Goal: Transaction & Acquisition: Purchase product/service

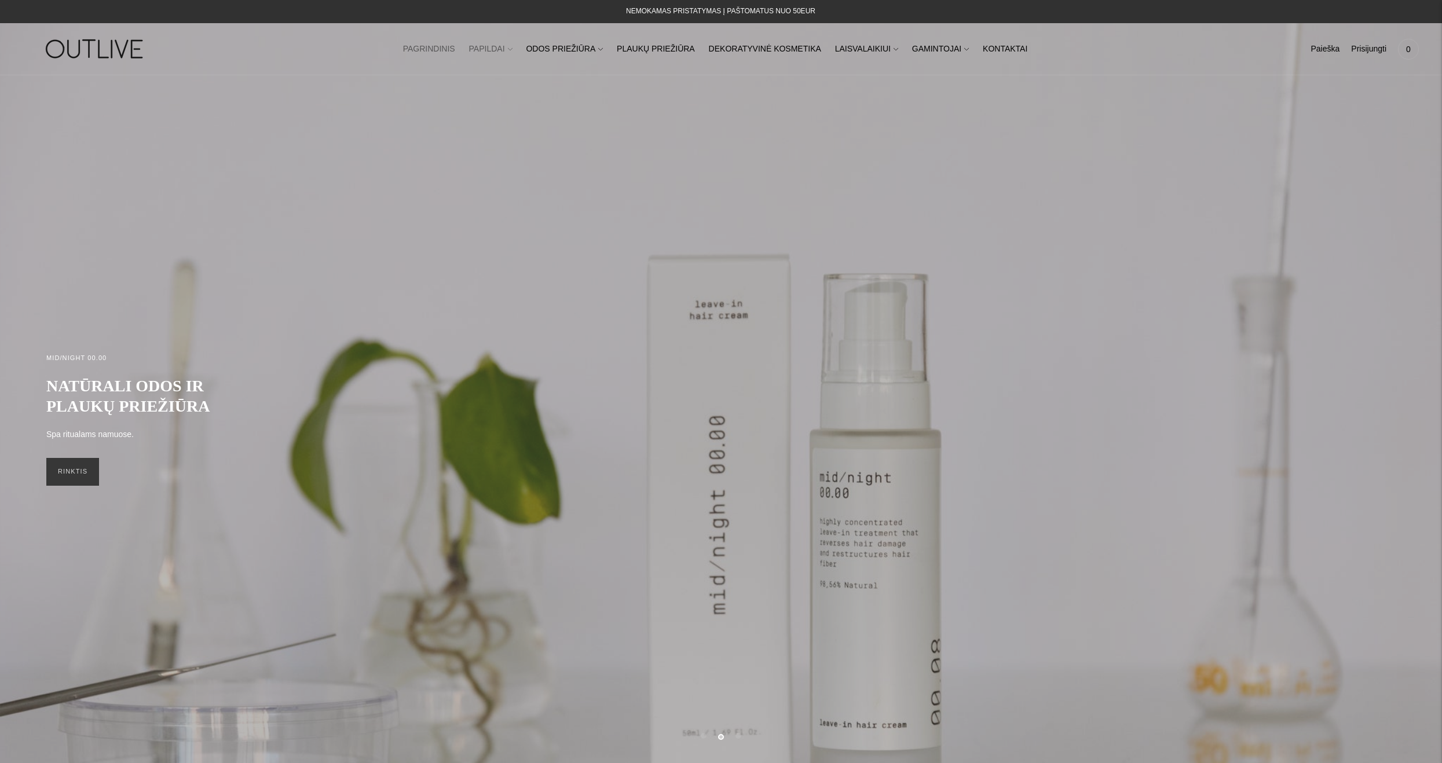
click at [511, 47] on link "PAPILDAI" at bounding box center [490, 48] width 43 height 25
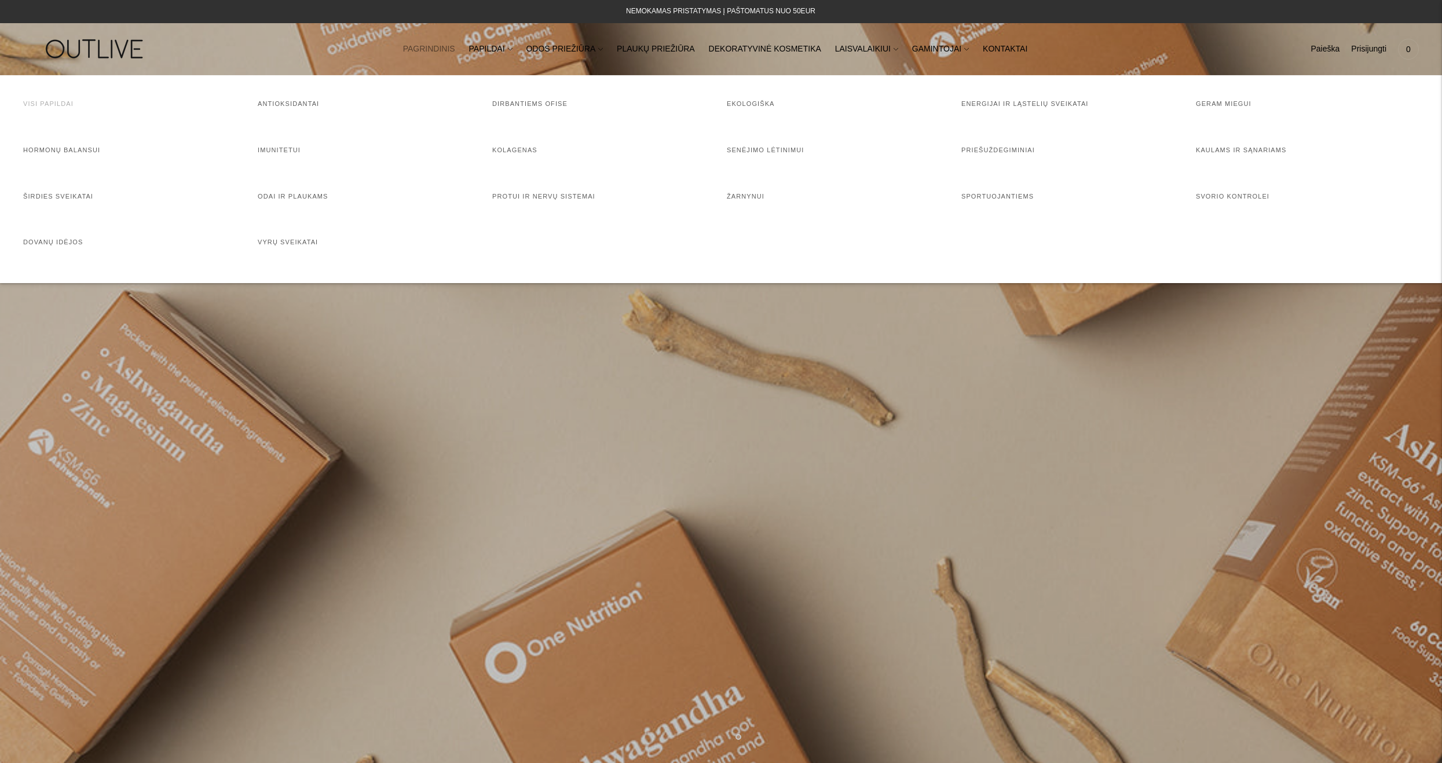
click at [63, 102] on link "Visi papildai" at bounding box center [48, 103] width 50 height 7
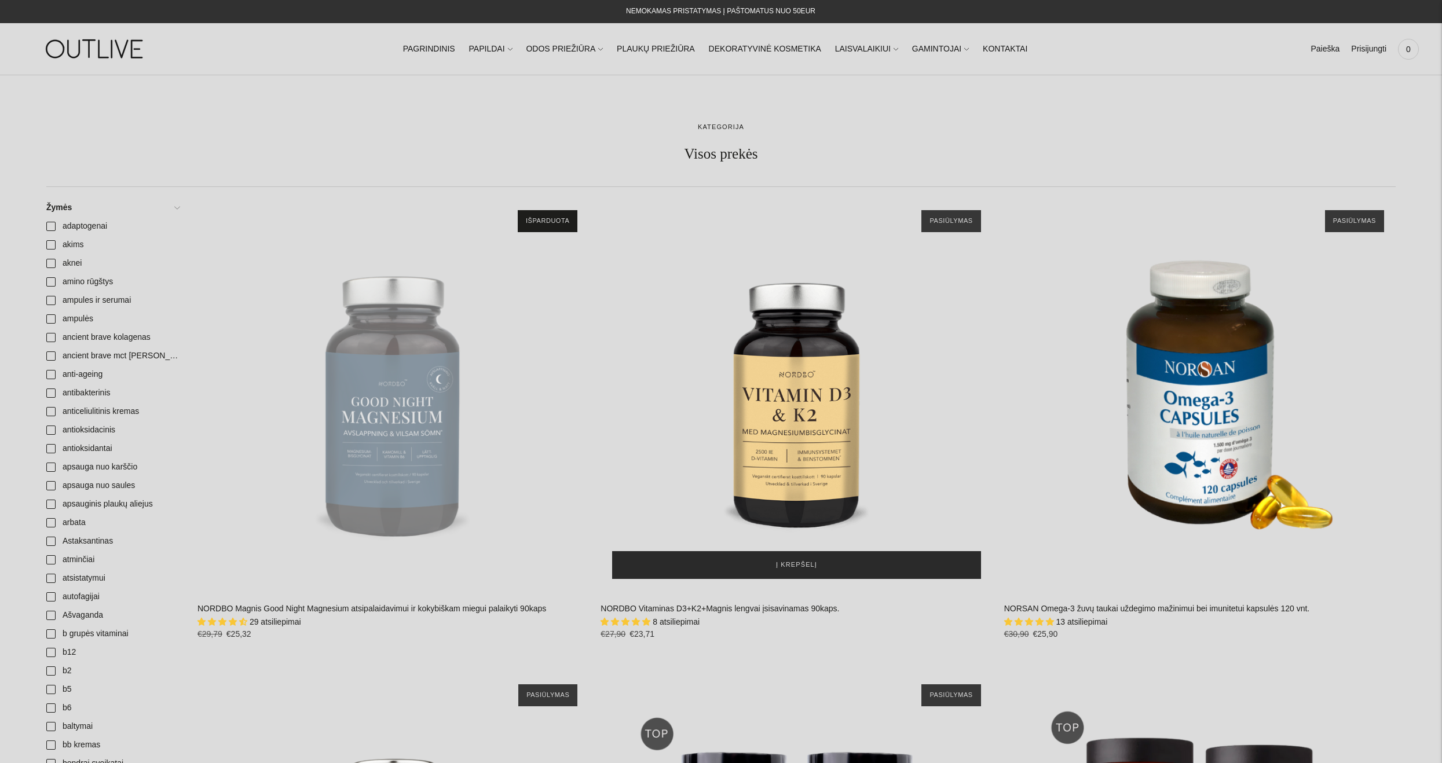
click at [806, 561] on span "Į krepšelį" at bounding box center [796, 566] width 41 height 12
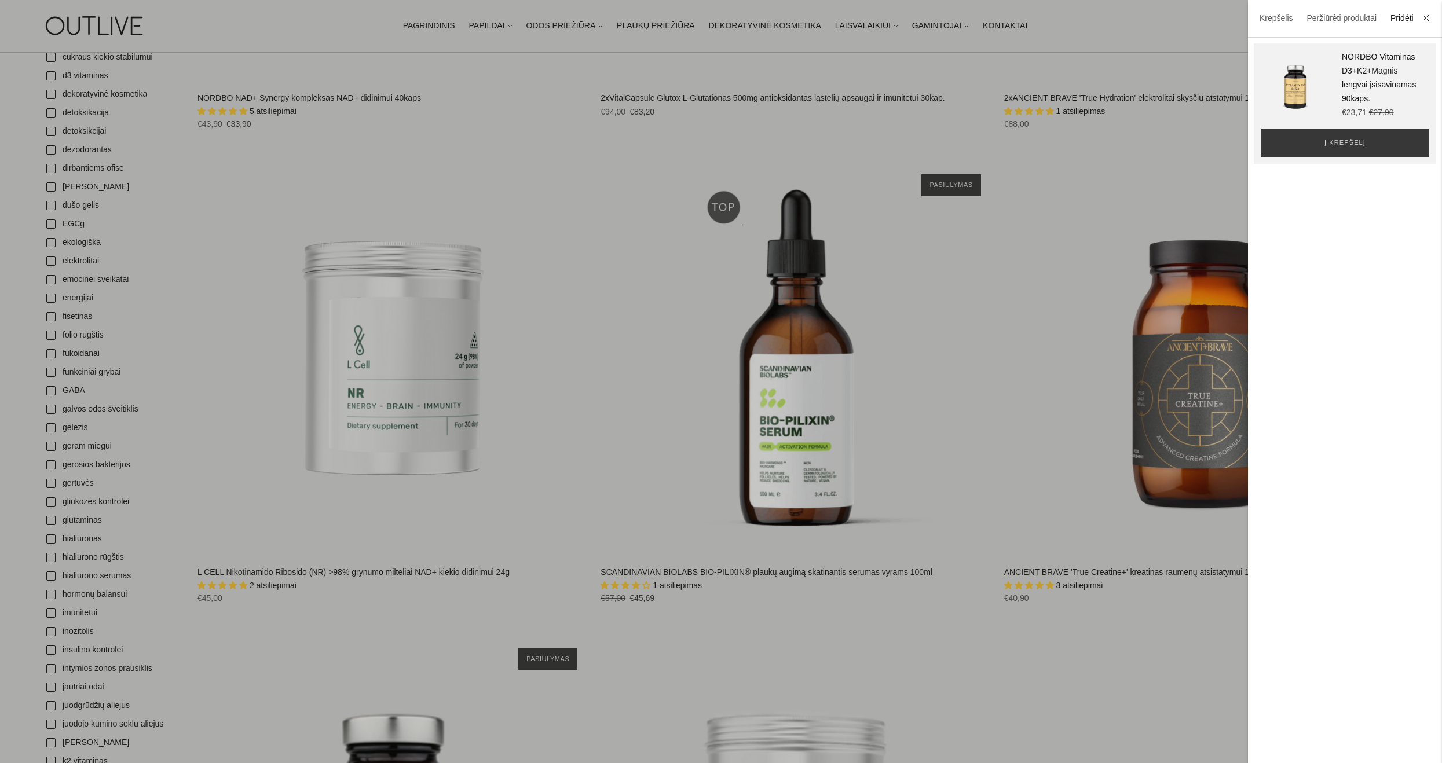
scroll to position [1390, 0]
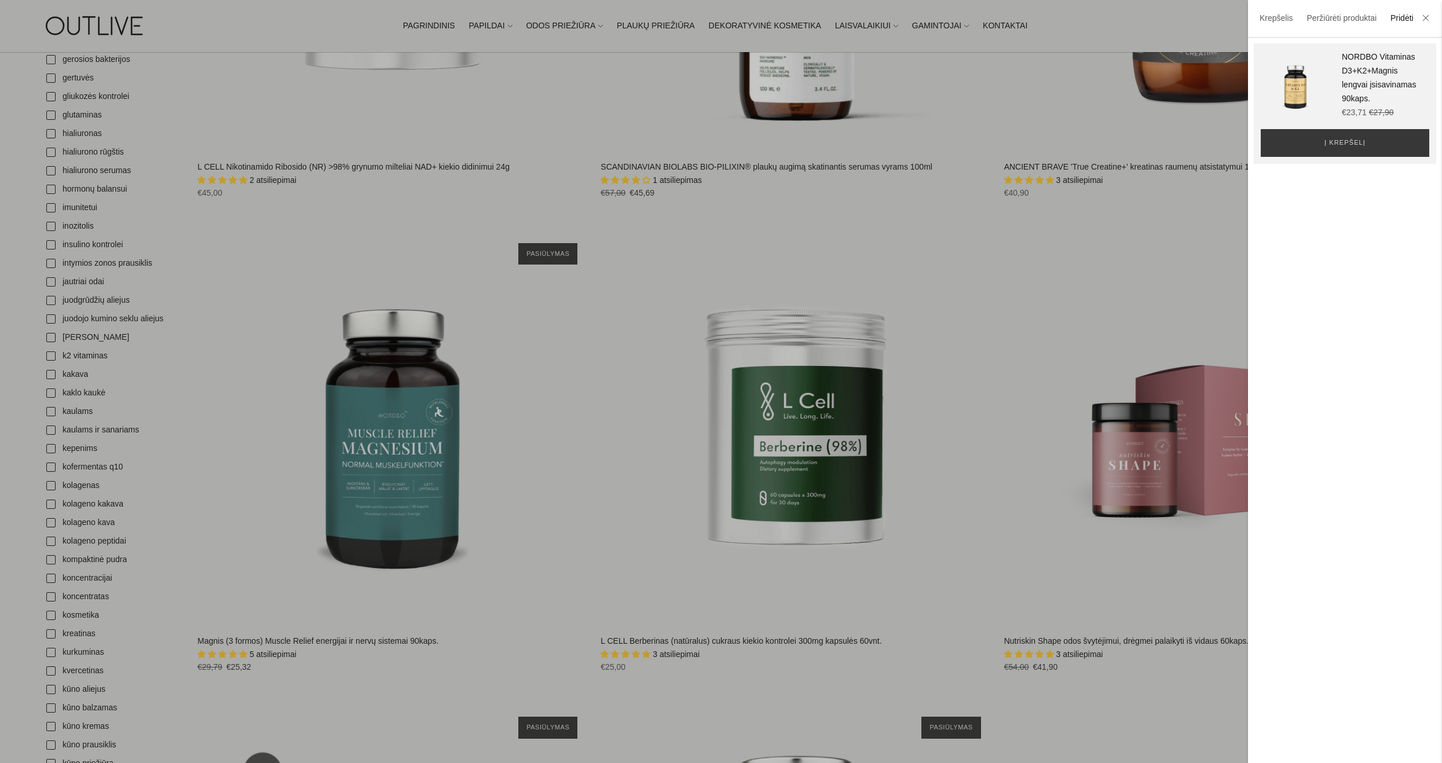
click at [813, 484] on div at bounding box center [721, 381] width 1442 height 763
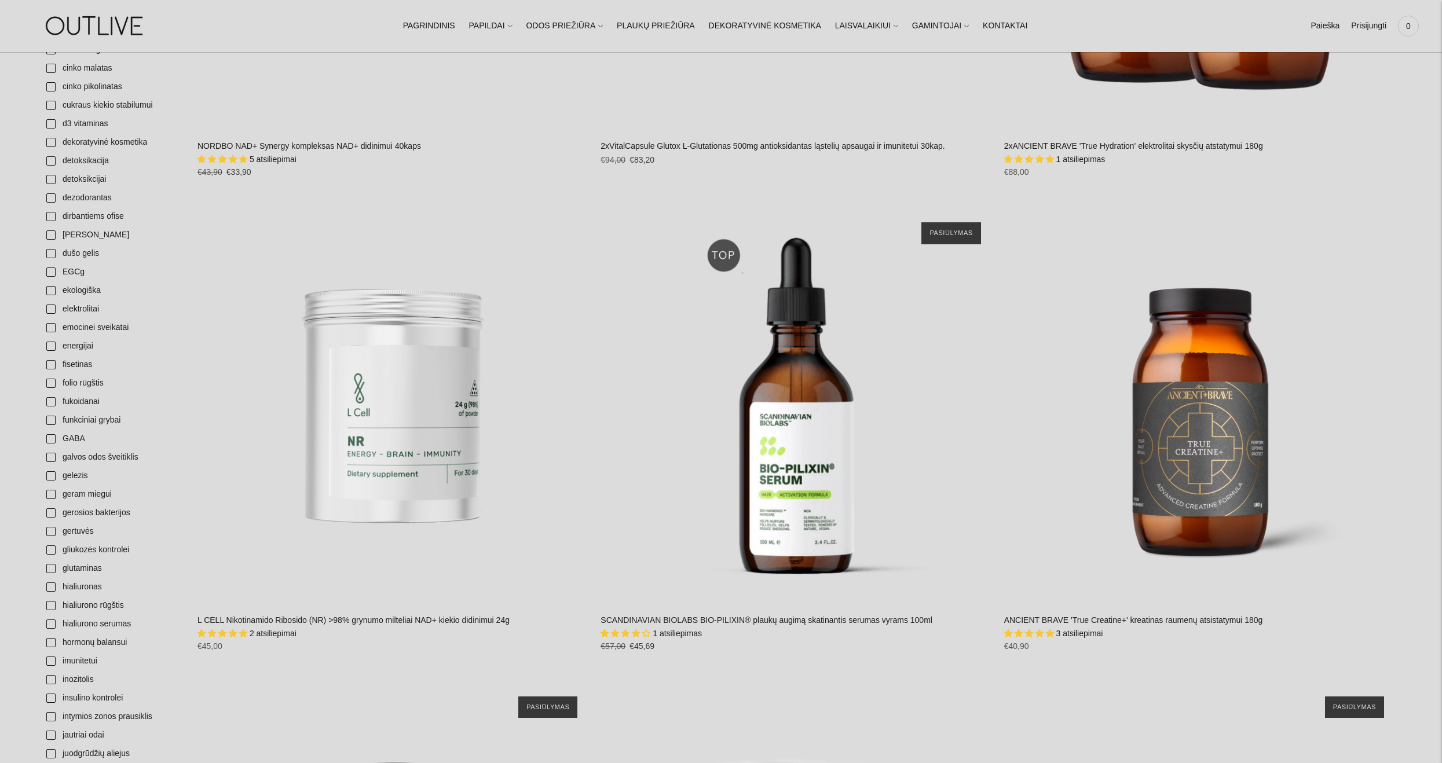
scroll to position [1342, 0]
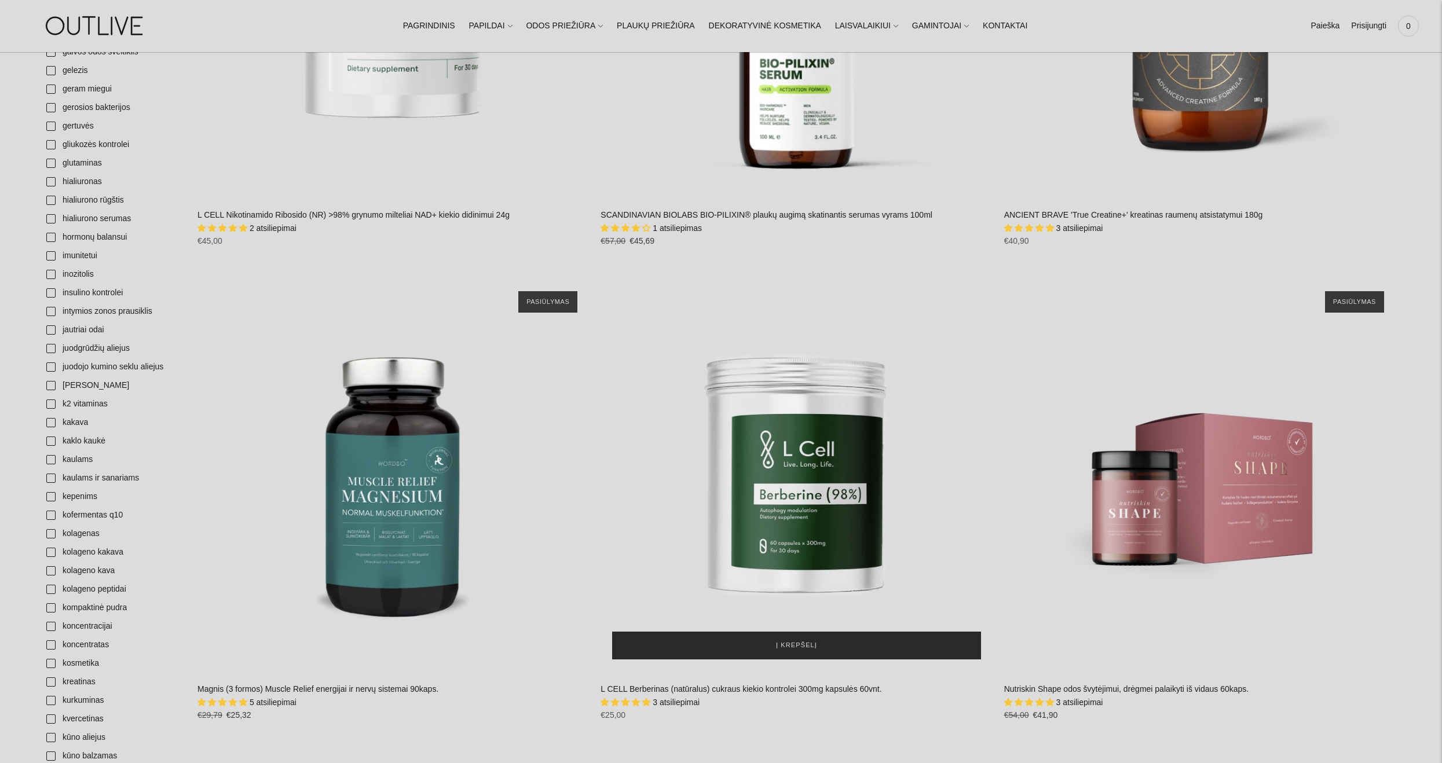
click at [829, 639] on button "Į krepšelį" at bounding box center [796, 646] width 368 height 28
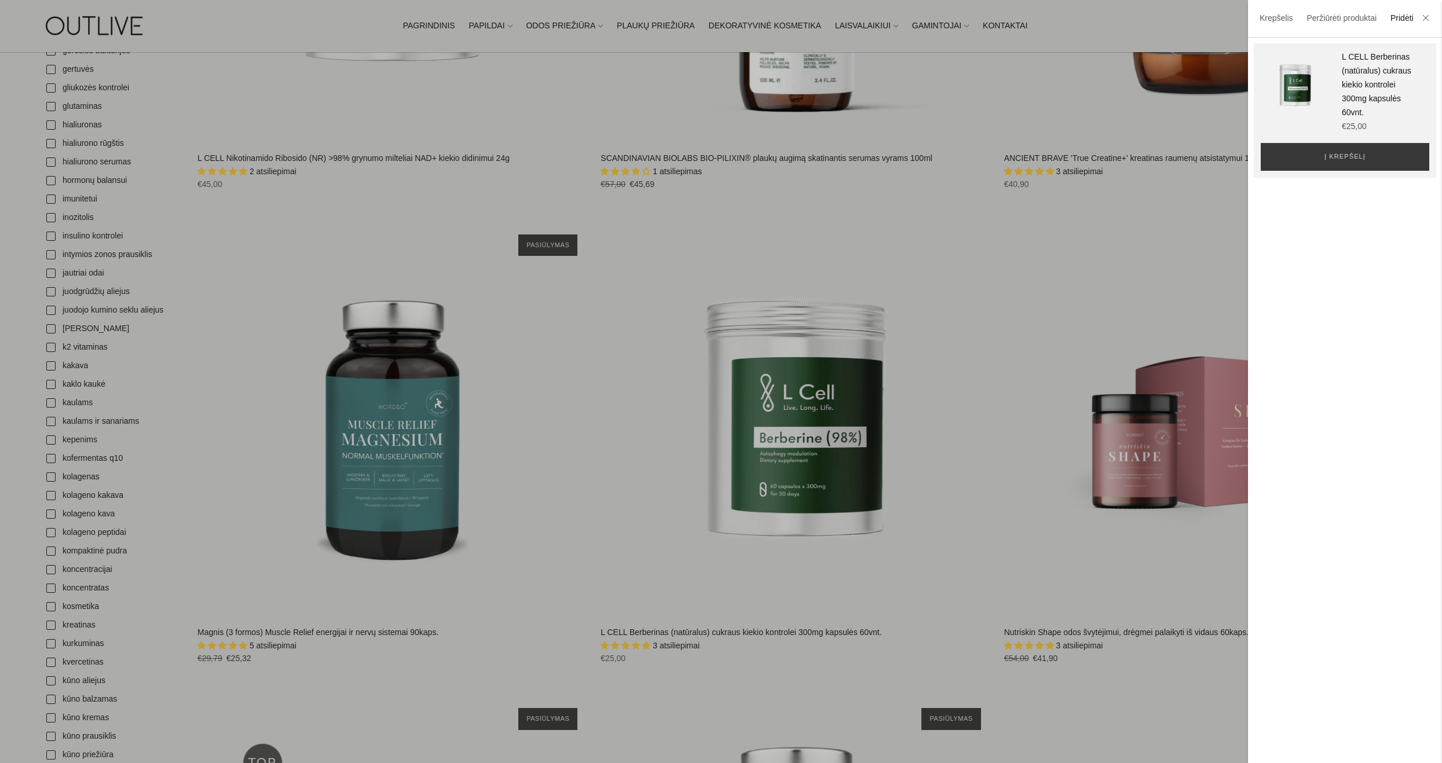
scroll to position [1574, 0]
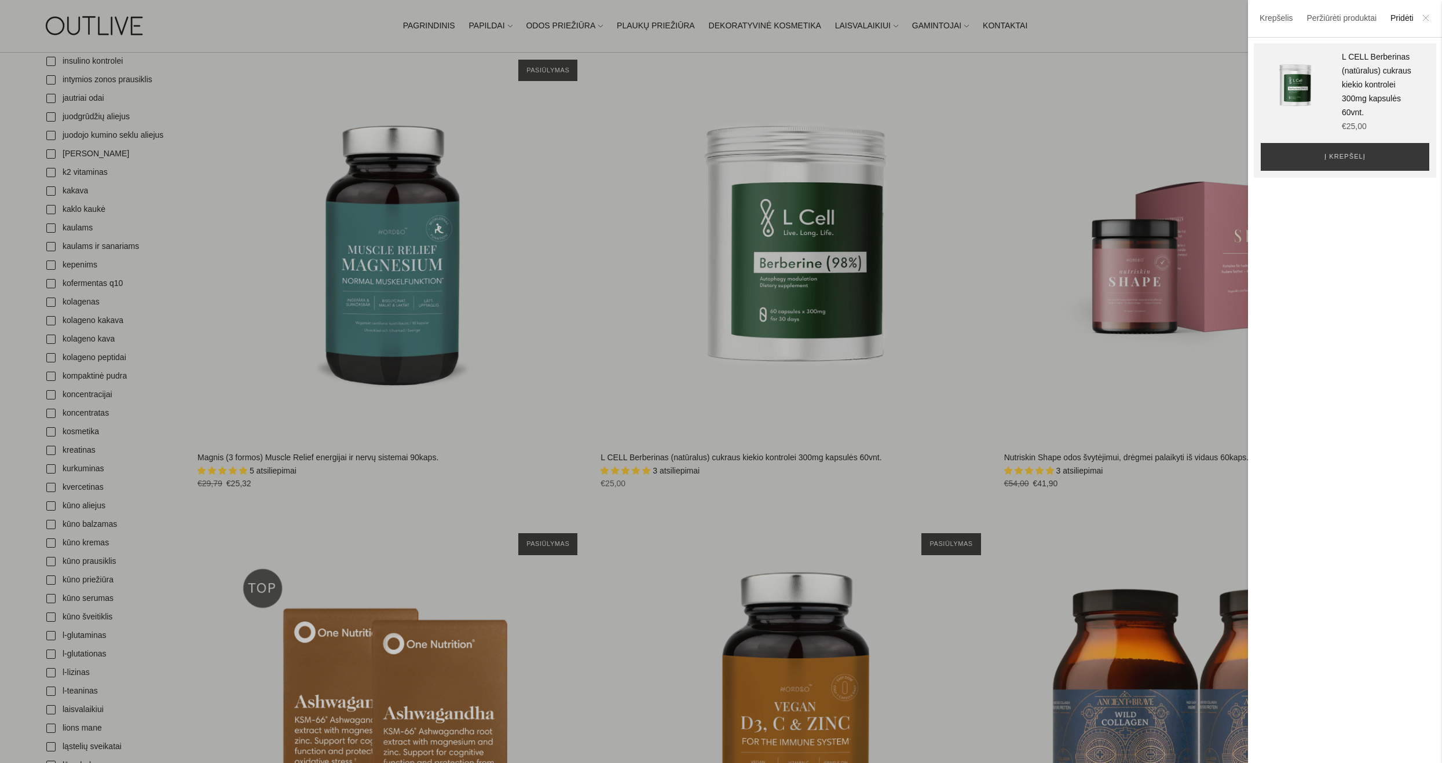
click at [1426, 17] on icon at bounding box center [1426, 17] width 7 height 7
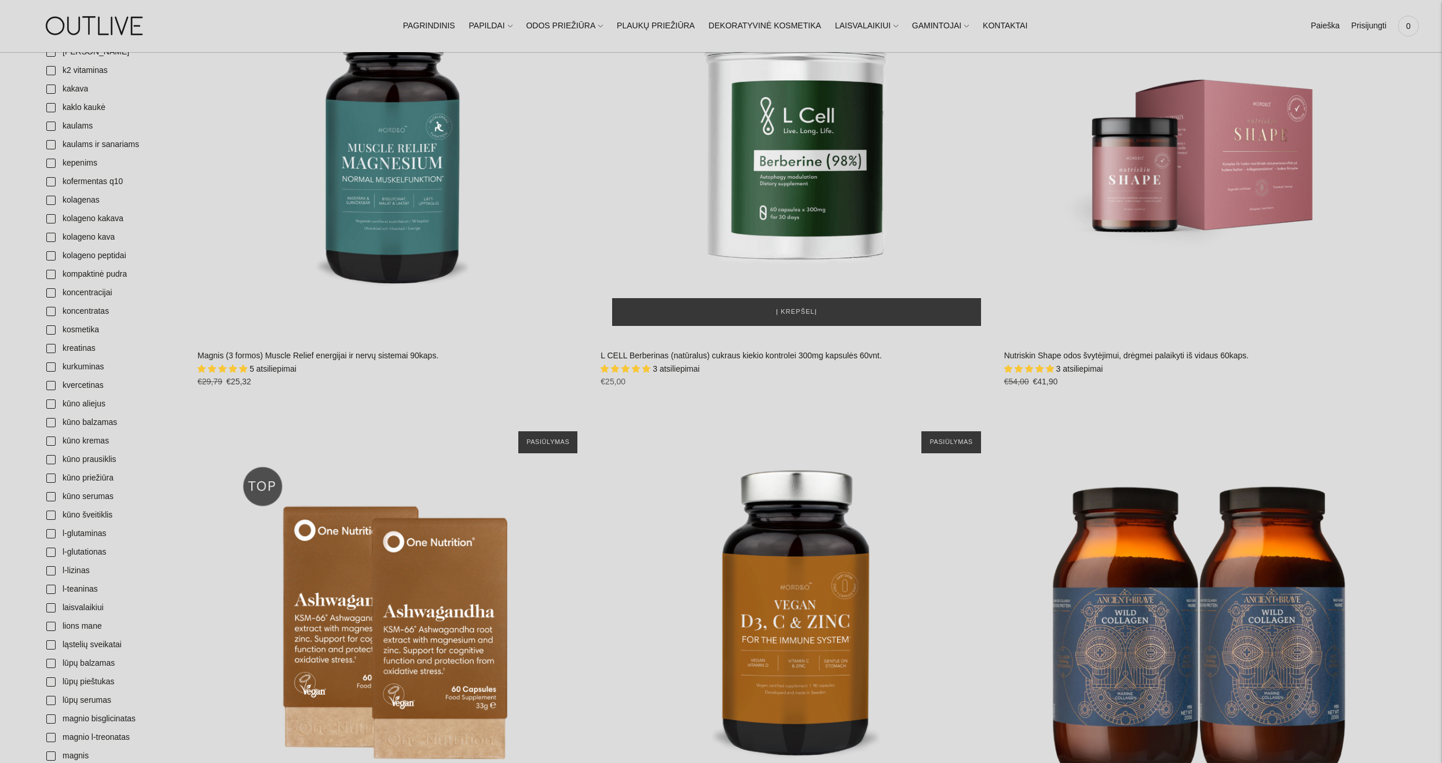
scroll to position [1921, 0]
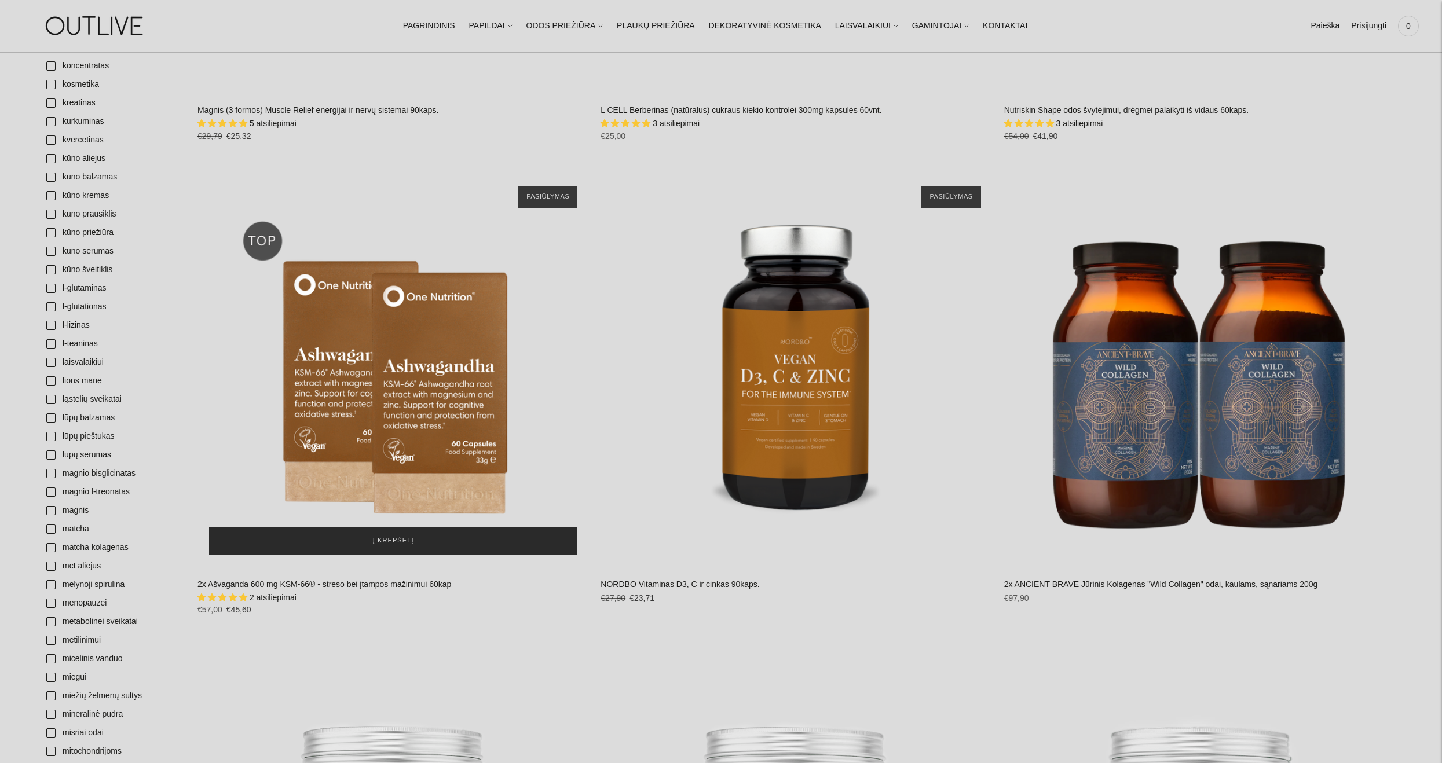
click at [389, 539] on span "Į krepšelį" at bounding box center [393, 541] width 41 height 12
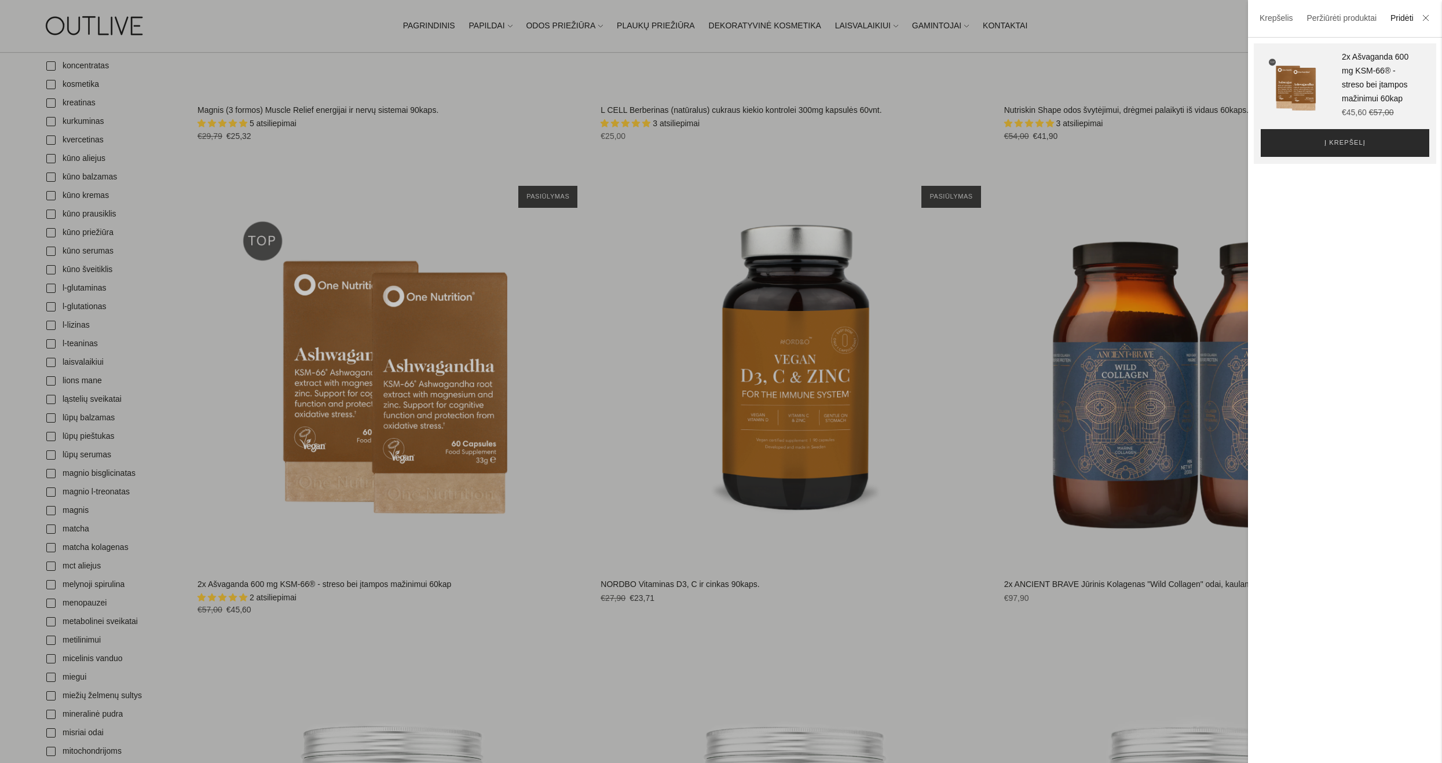
click at [1352, 141] on span "Į krepšelį" at bounding box center [1345, 143] width 41 height 12
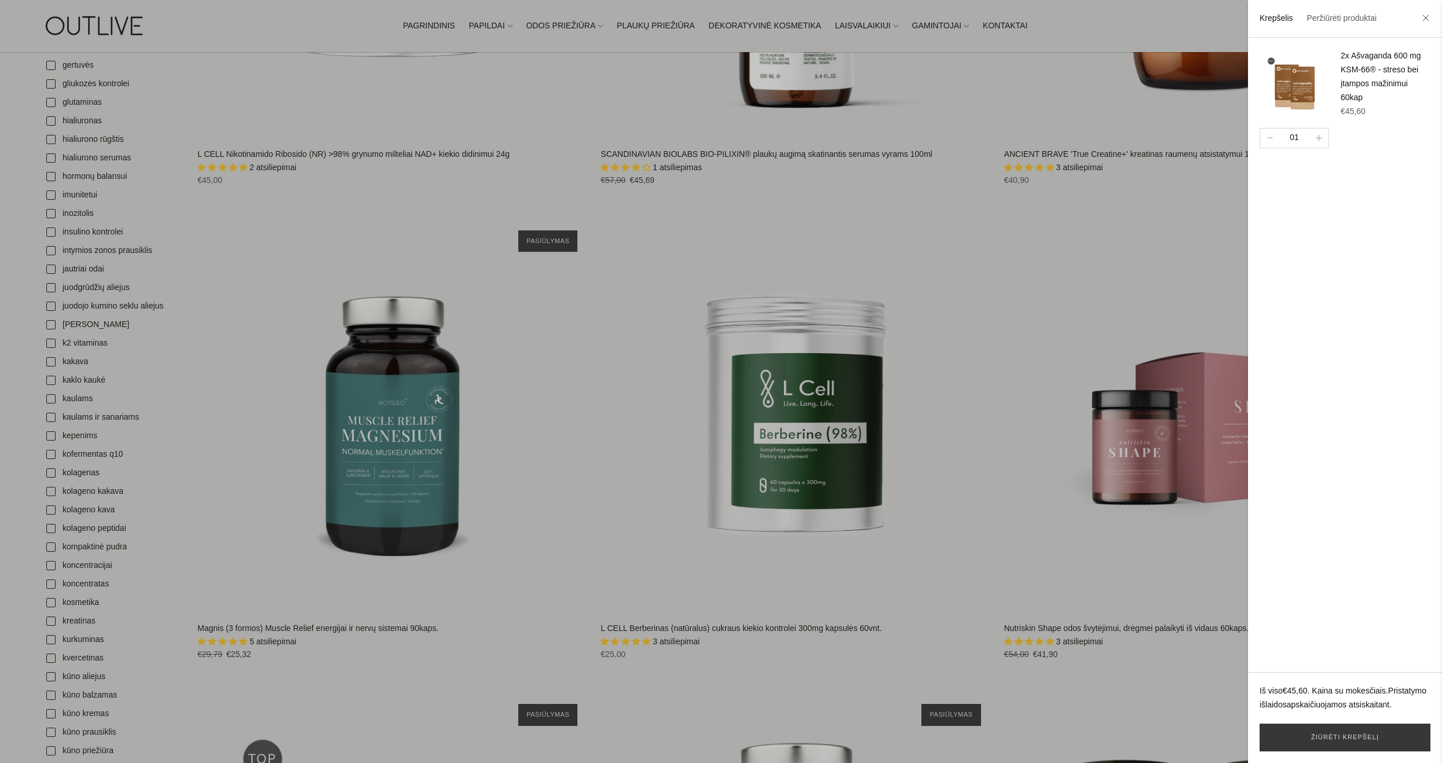
scroll to position [1400, 0]
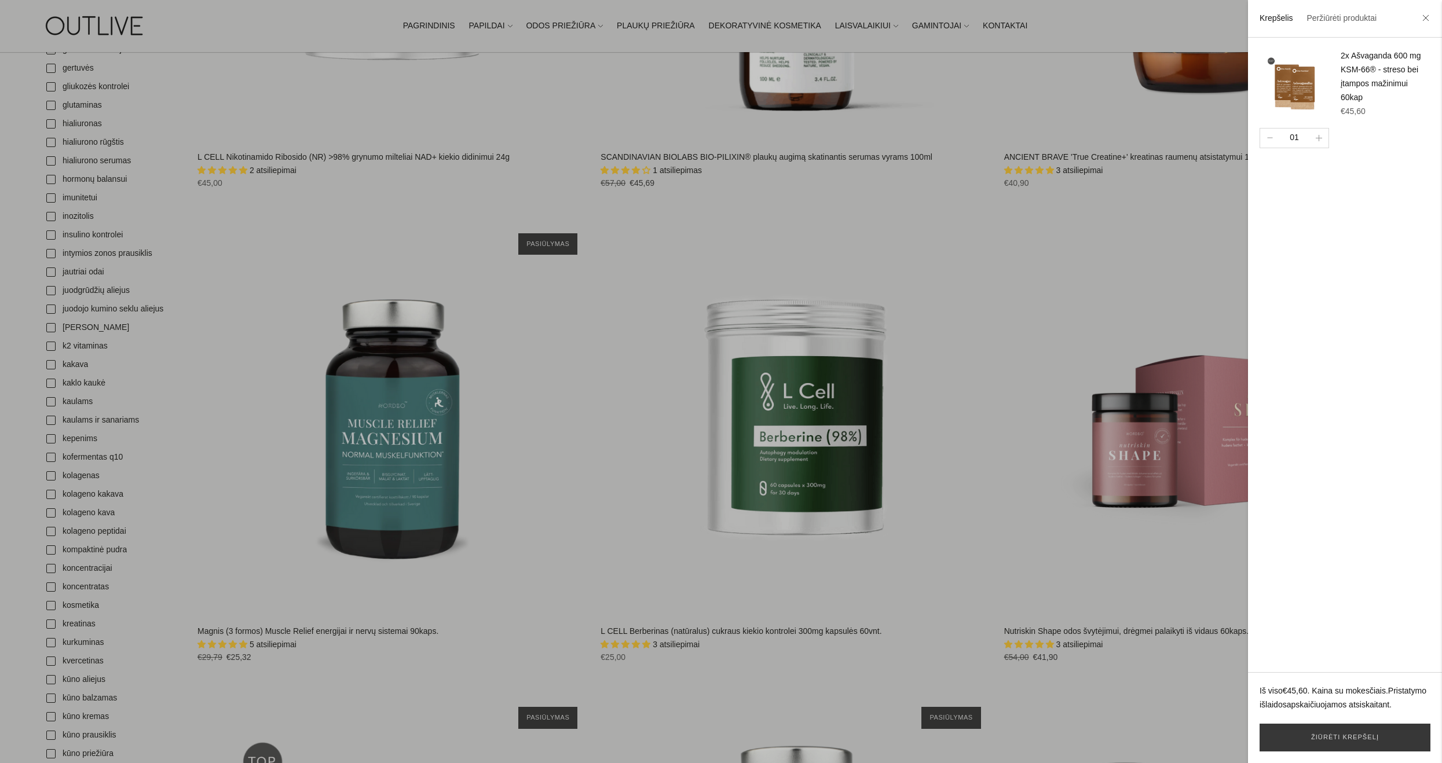
click at [788, 520] on div at bounding box center [721, 381] width 1442 height 763
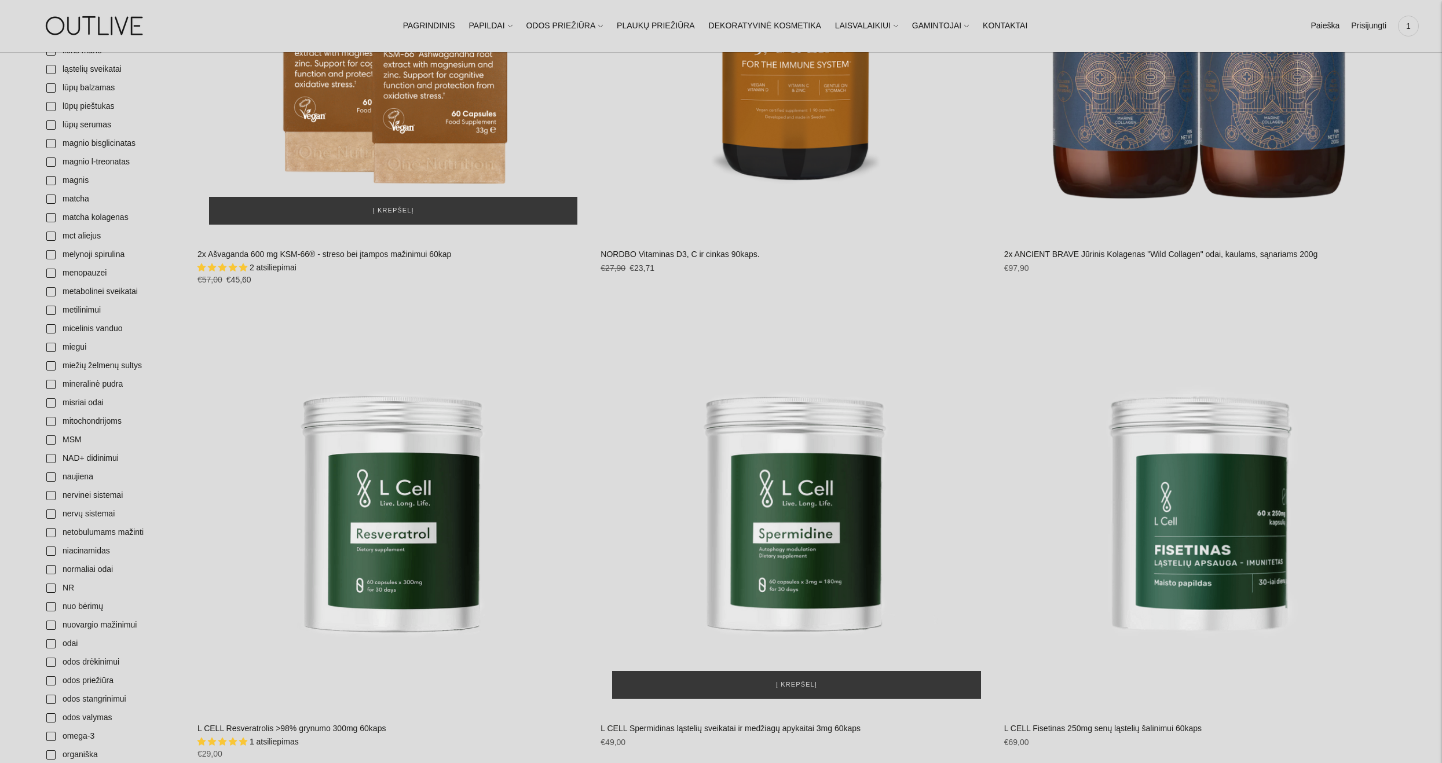
scroll to position [2252, 0]
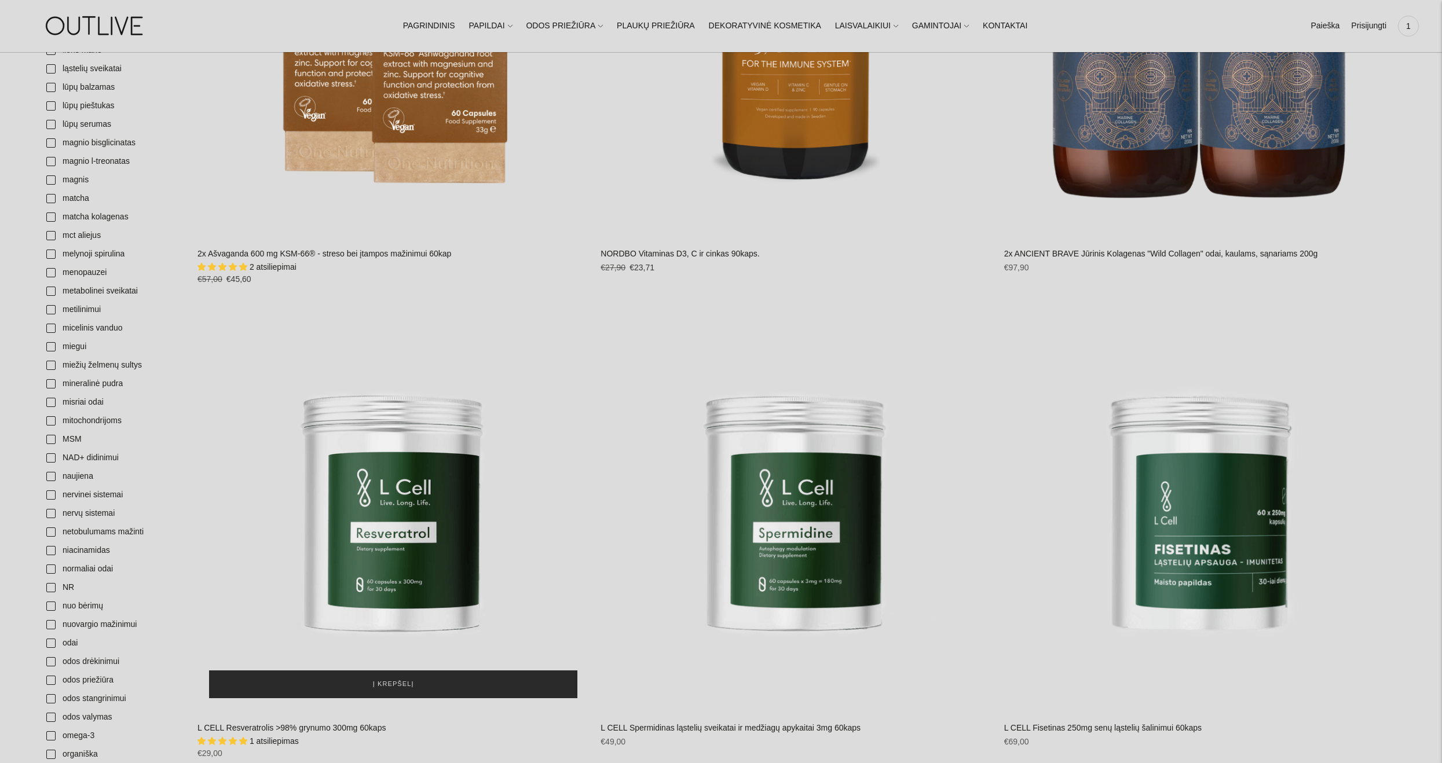
click at [401, 685] on span "Į krepšelį" at bounding box center [393, 685] width 41 height 12
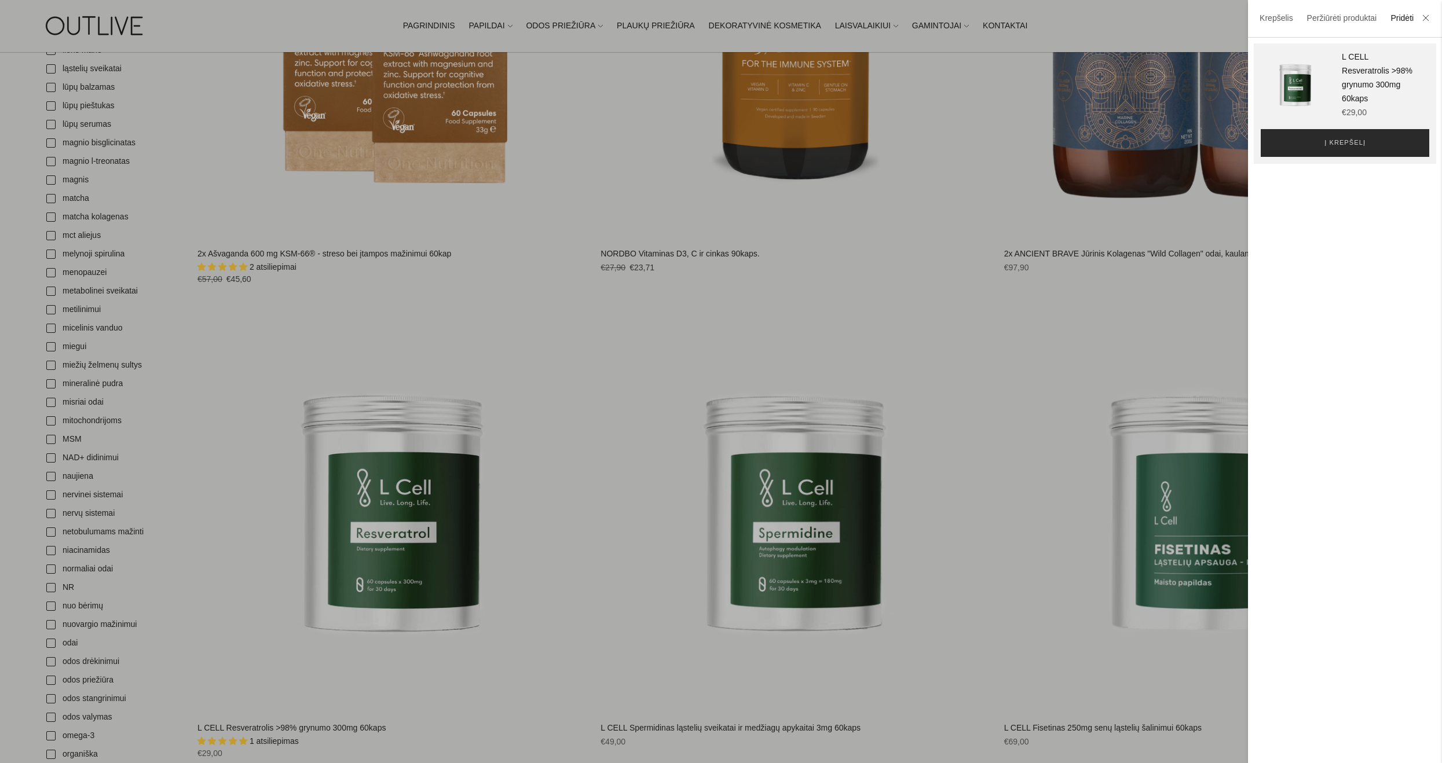
click at [1361, 147] on button "Į krepšelį" at bounding box center [1345, 143] width 169 height 28
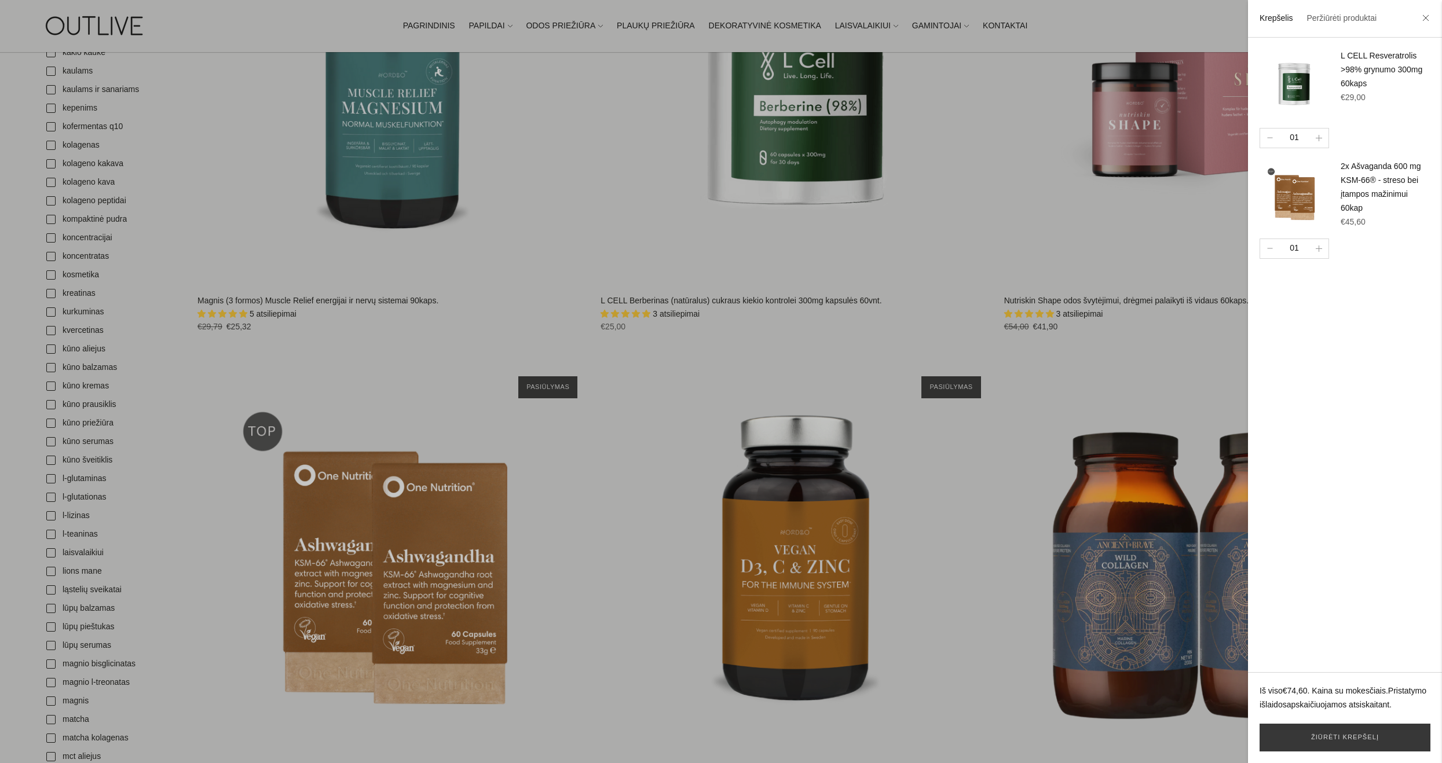
scroll to position [1267, 0]
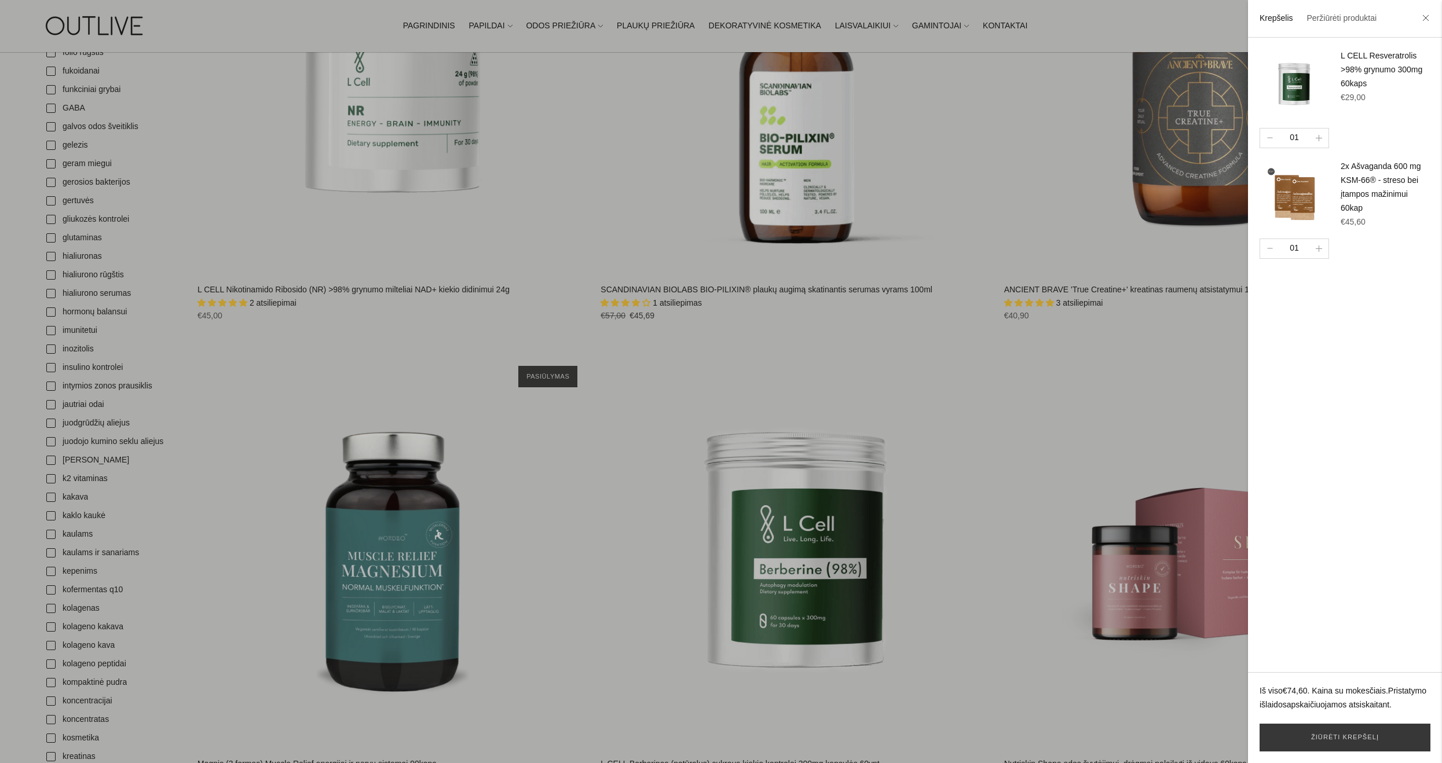
click at [912, 568] on div at bounding box center [721, 381] width 1442 height 763
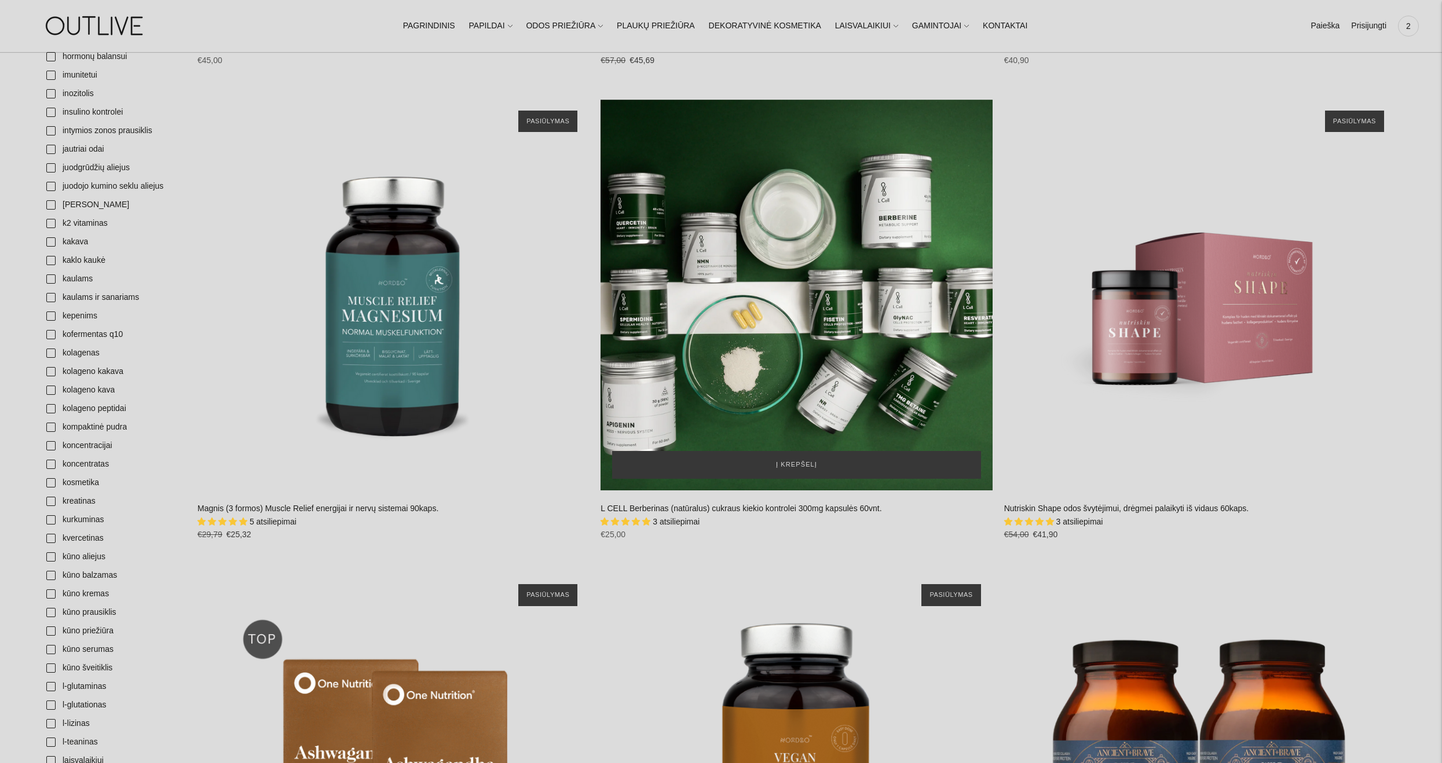
scroll to position [1509, 0]
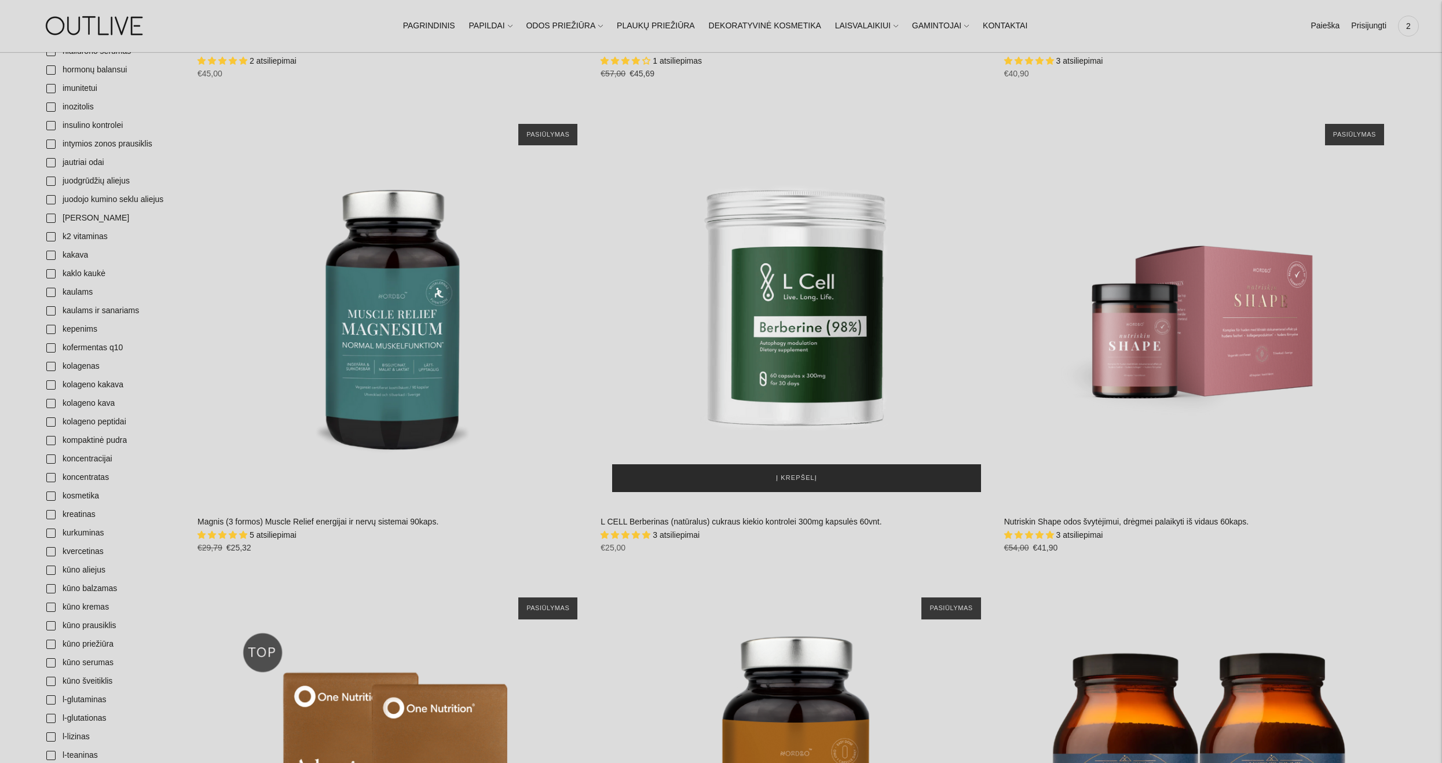
click at [792, 473] on span "Į krepšelį" at bounding box center [796, 479] width 41 height 12
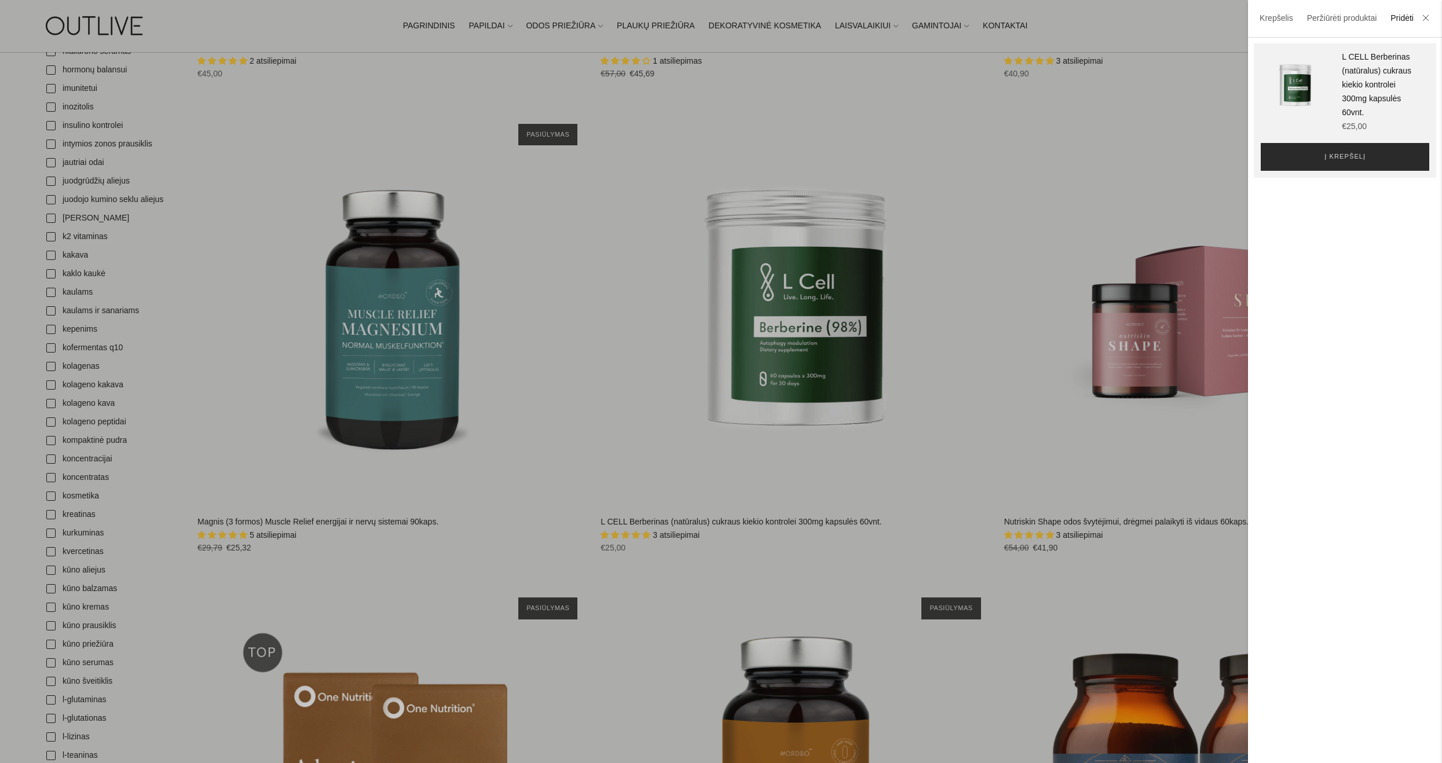
click at [1366, 159] on button "Į krepšelį" at bounding box center [1345, 157] width 169 height 28
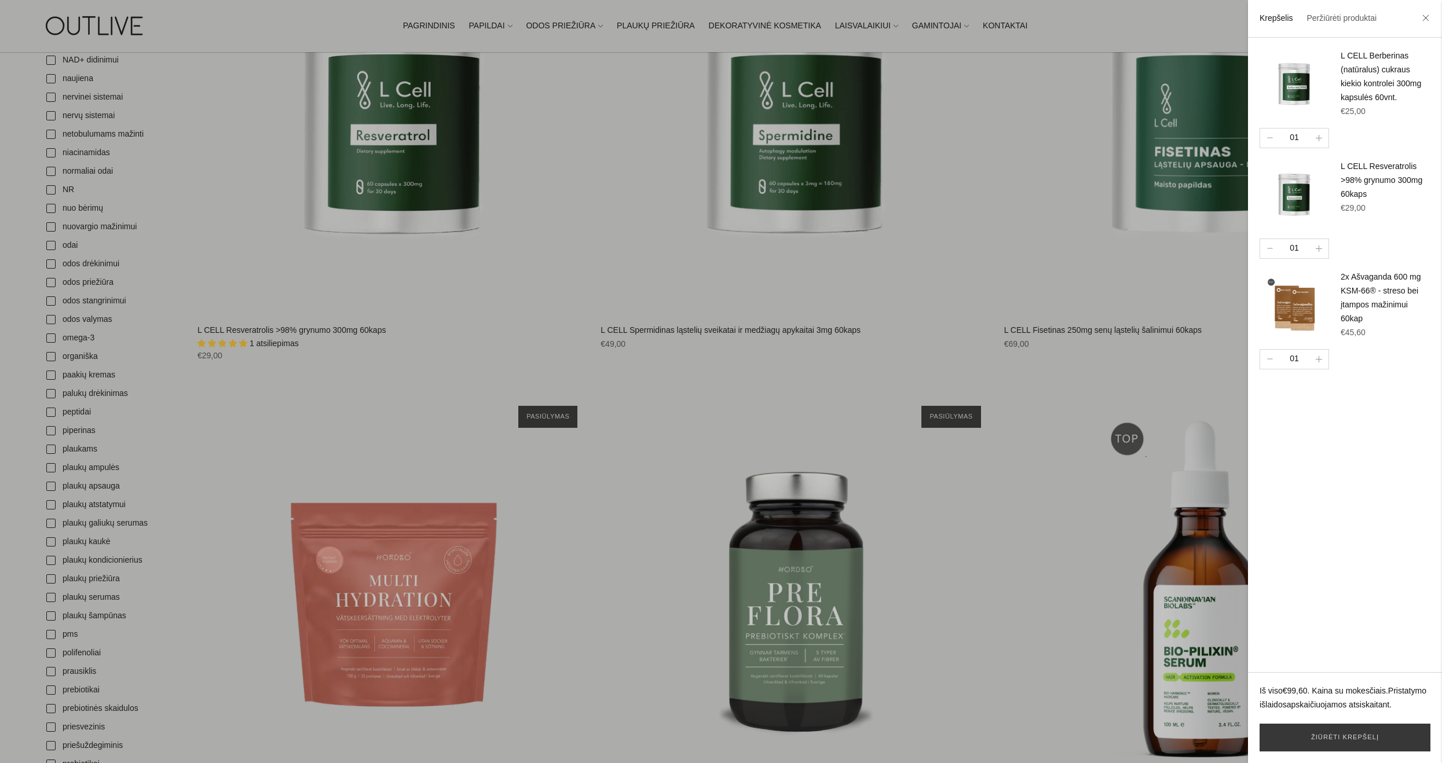
scroll to position [2668, 0]
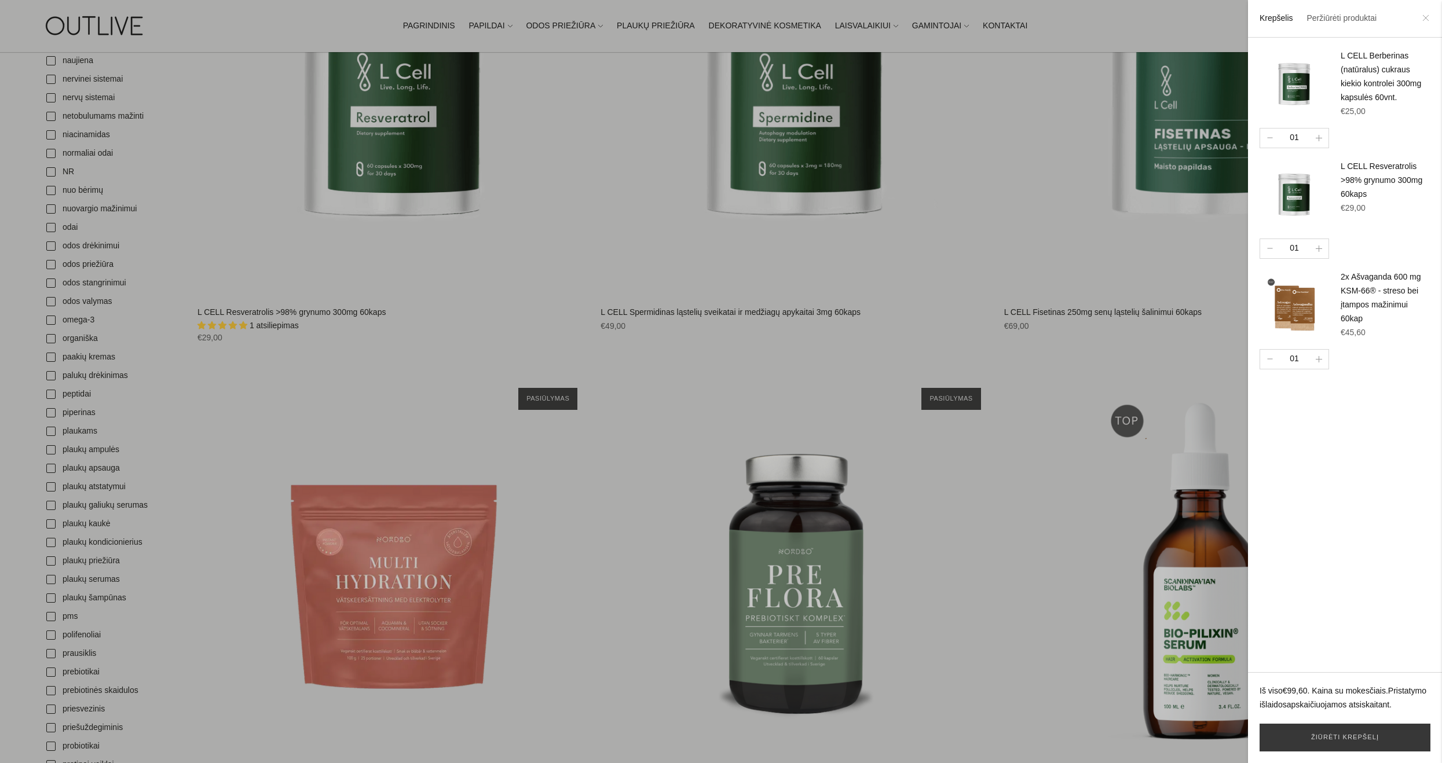
click at [1427, 17] on icon at bounding box center [1426, 17] width 7 height 7
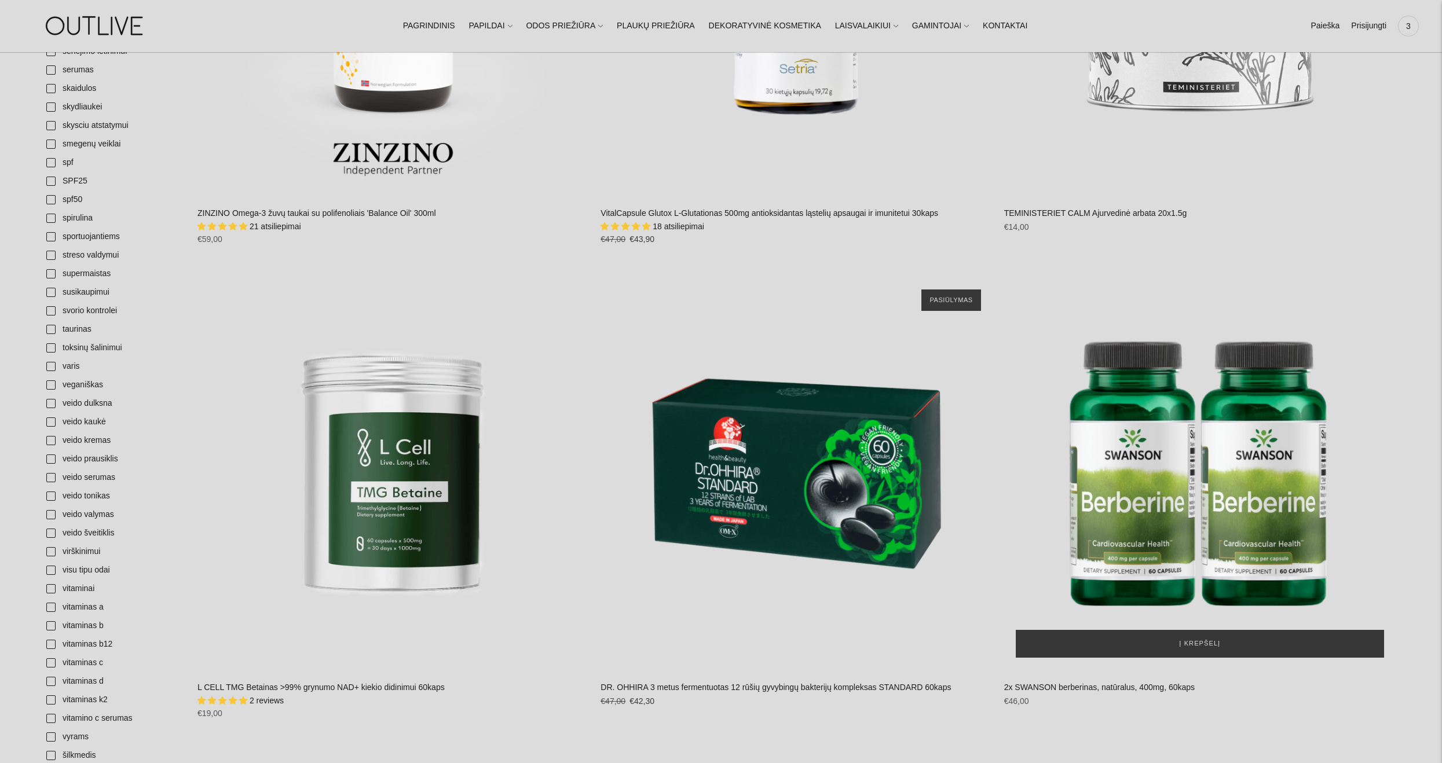
scroll to position [3748, 0]
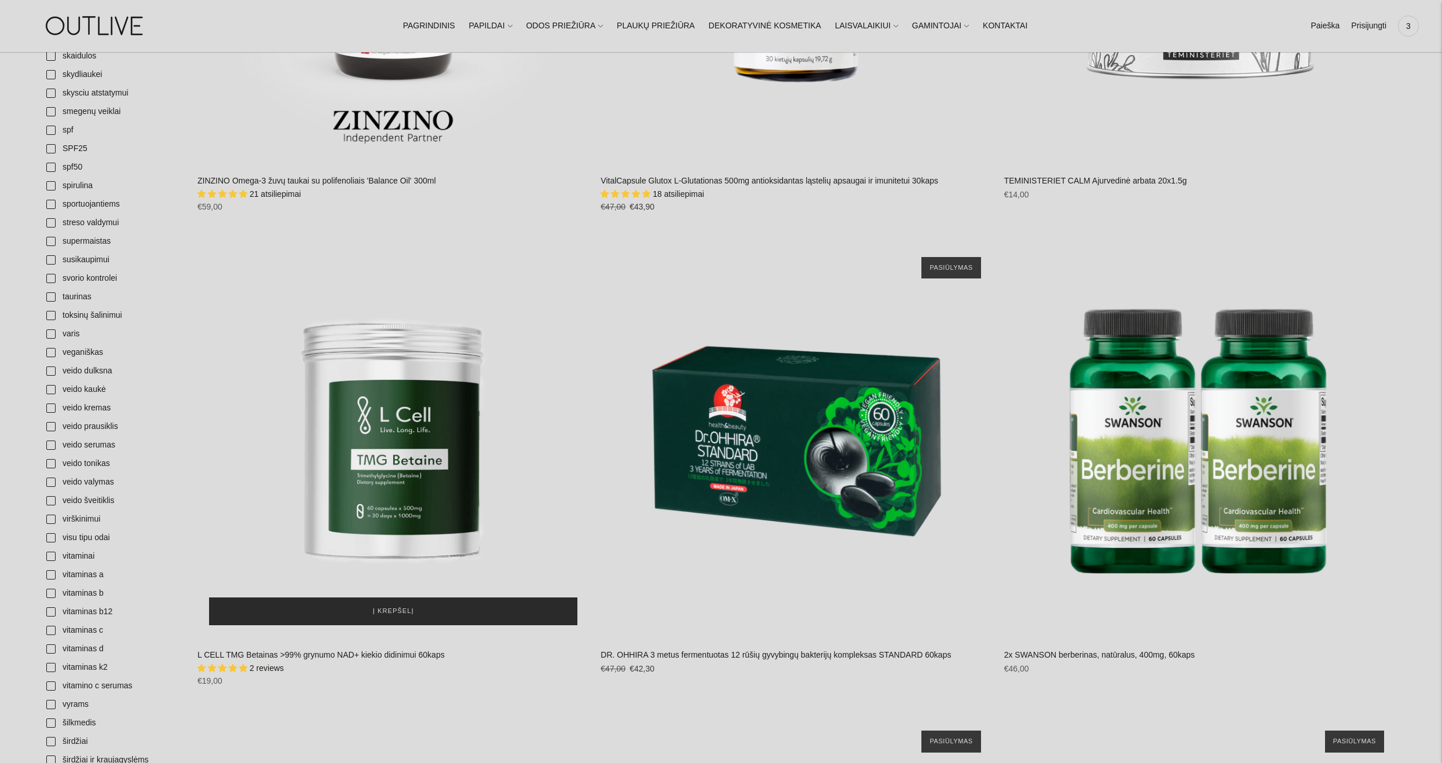
click at [401, 600] on button "Į krepšelį" at bounding box center [393, 612] width 368 height 28
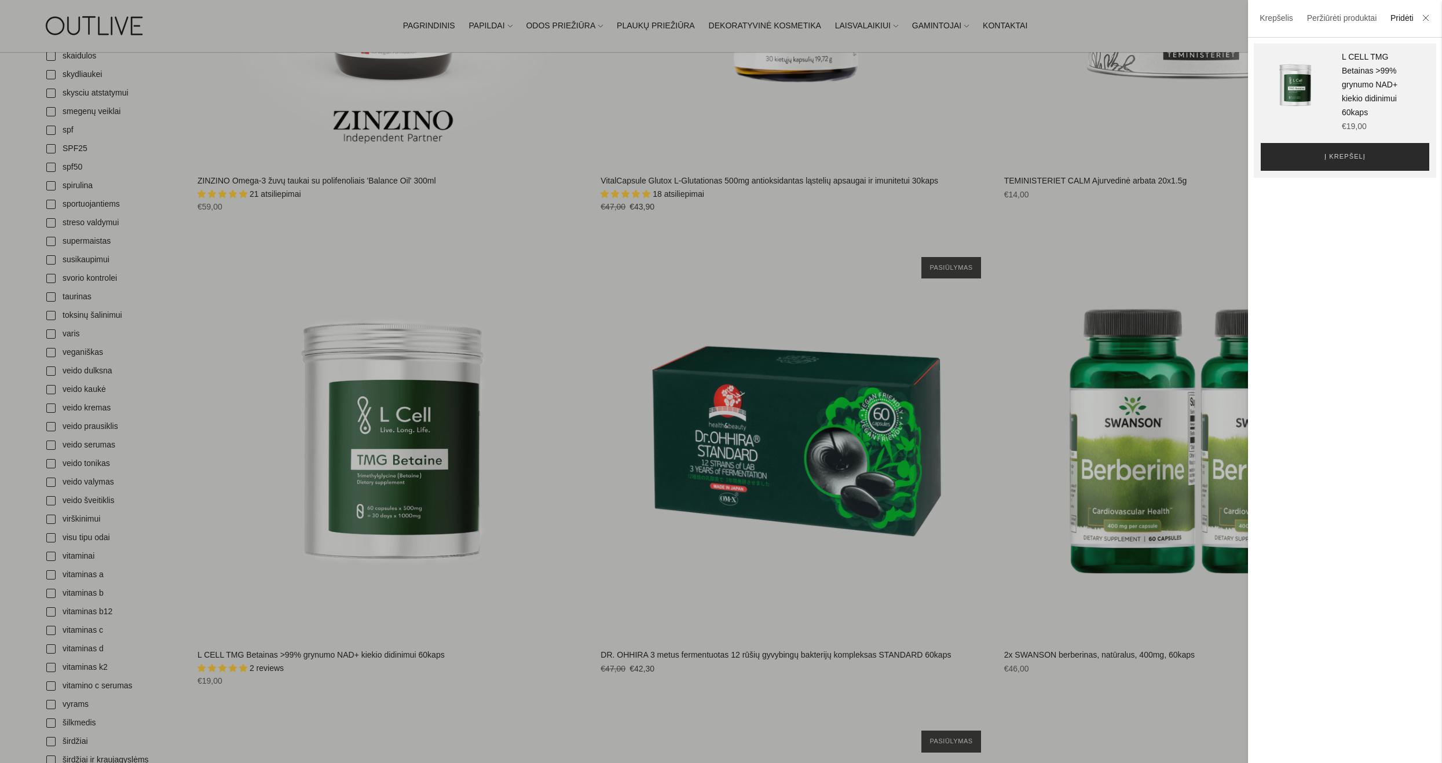
click at [1372, 156] on button "Į krepšelį" at bounding box center [1345, 157] width 169 height 28
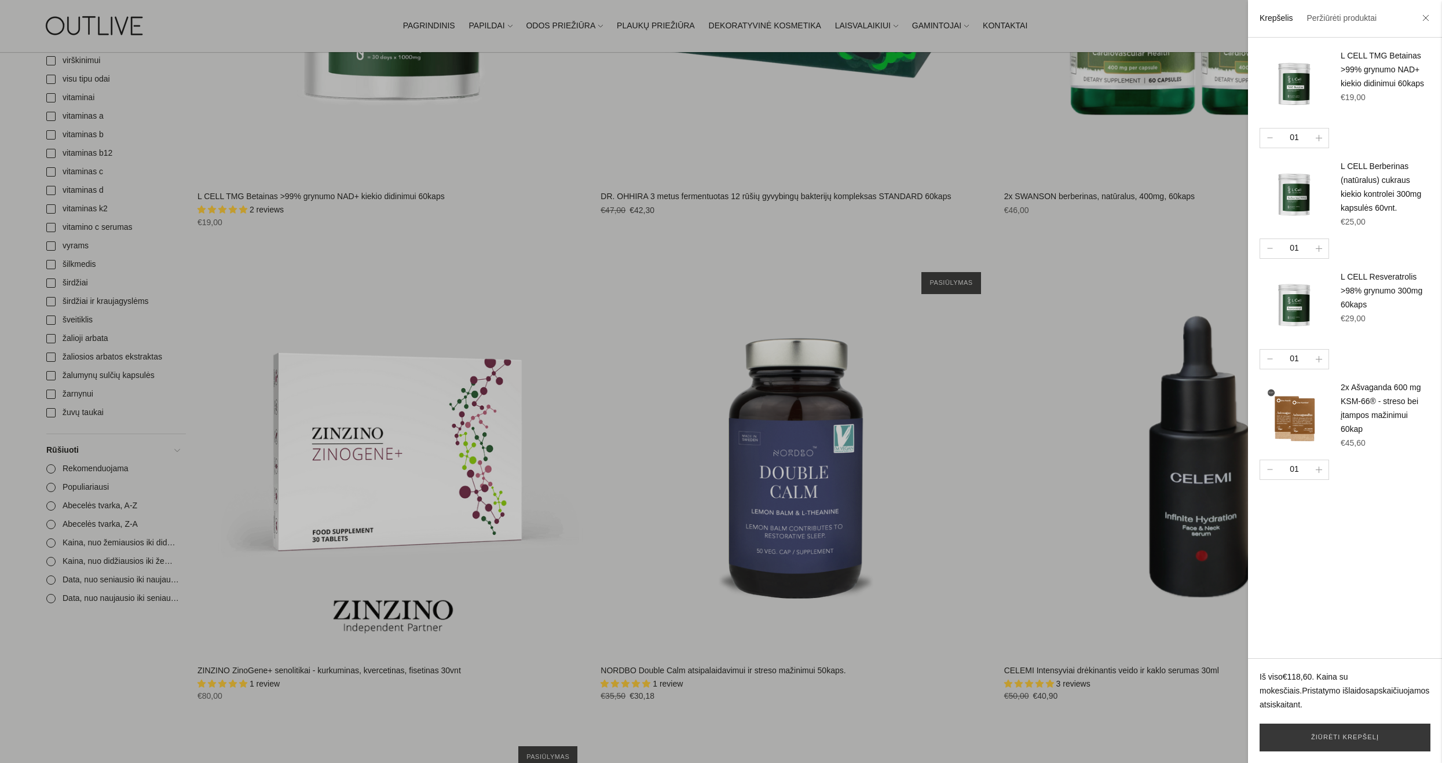
scroll to position [4269, 0]
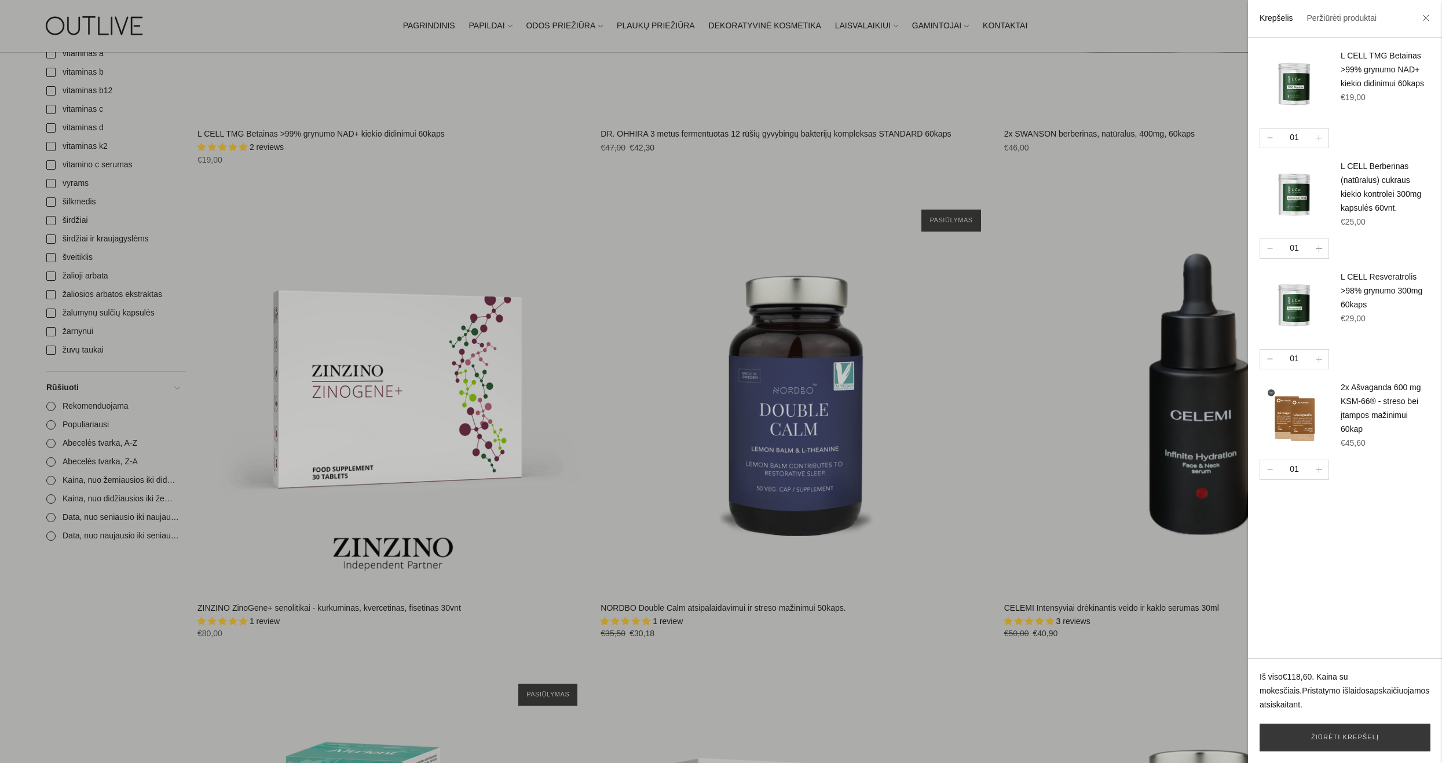
click at [1422, 19] on li at bounding box center [1426, 18] width 19 height 25
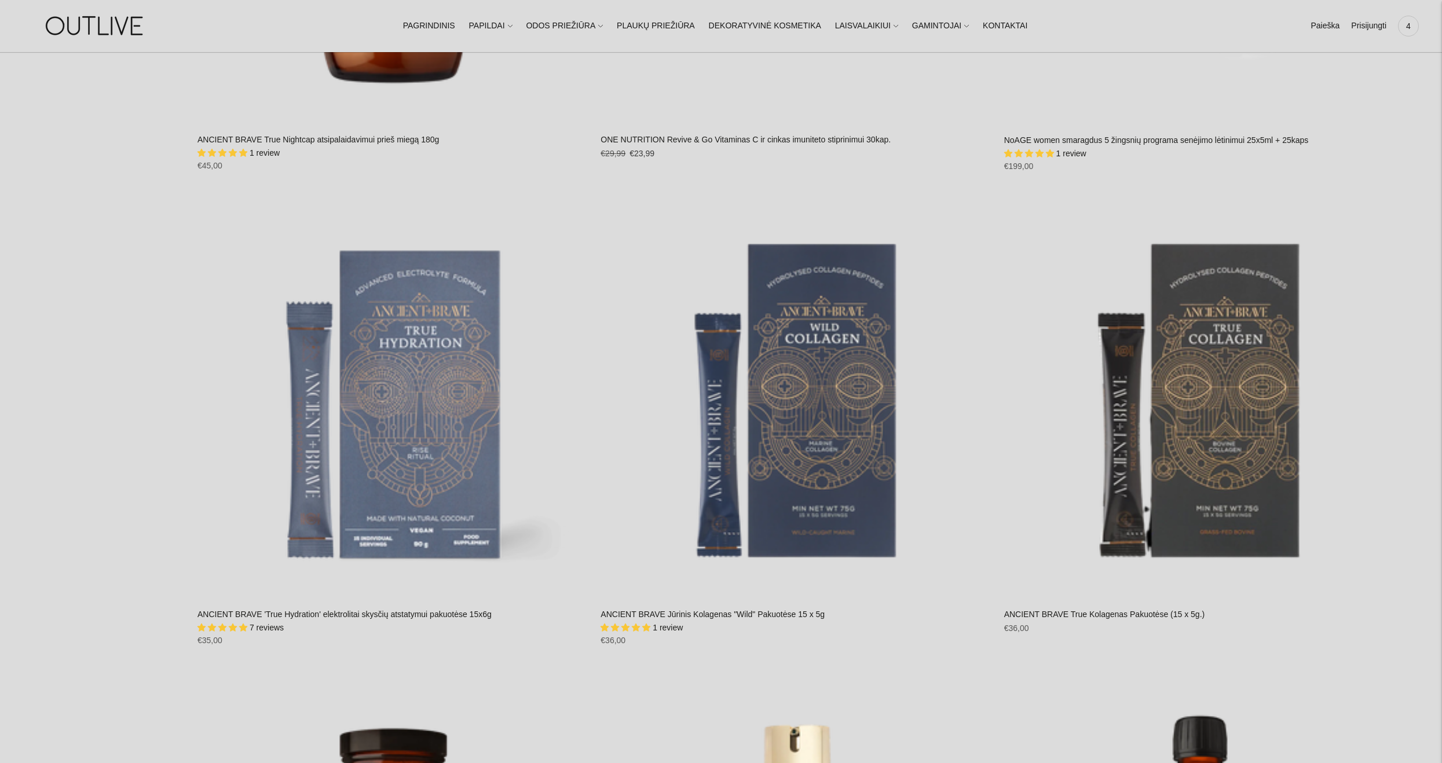
scroll to position [9946, 0]
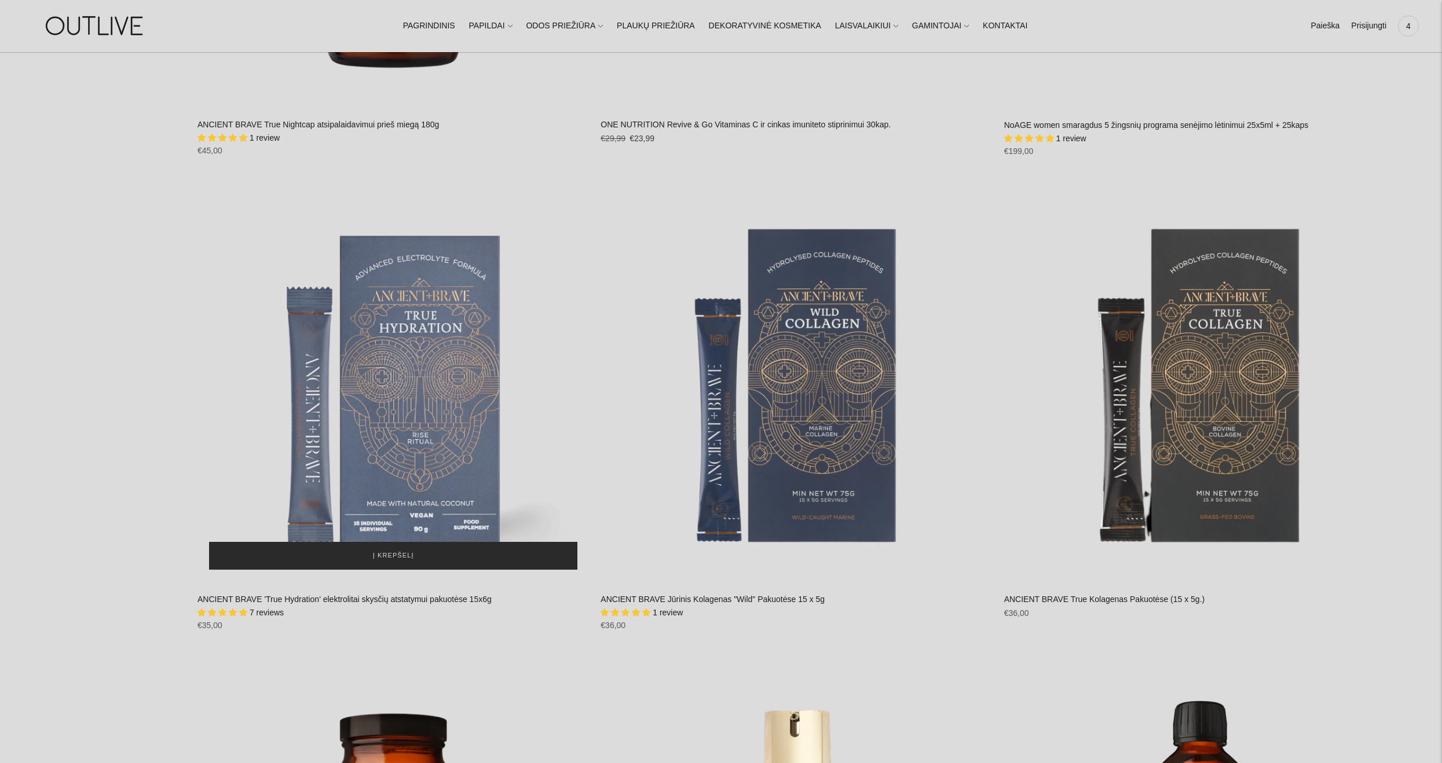
click at [433, 542] on button "Į krepšelį" at bounding box center [393, 556] width 368 height 28
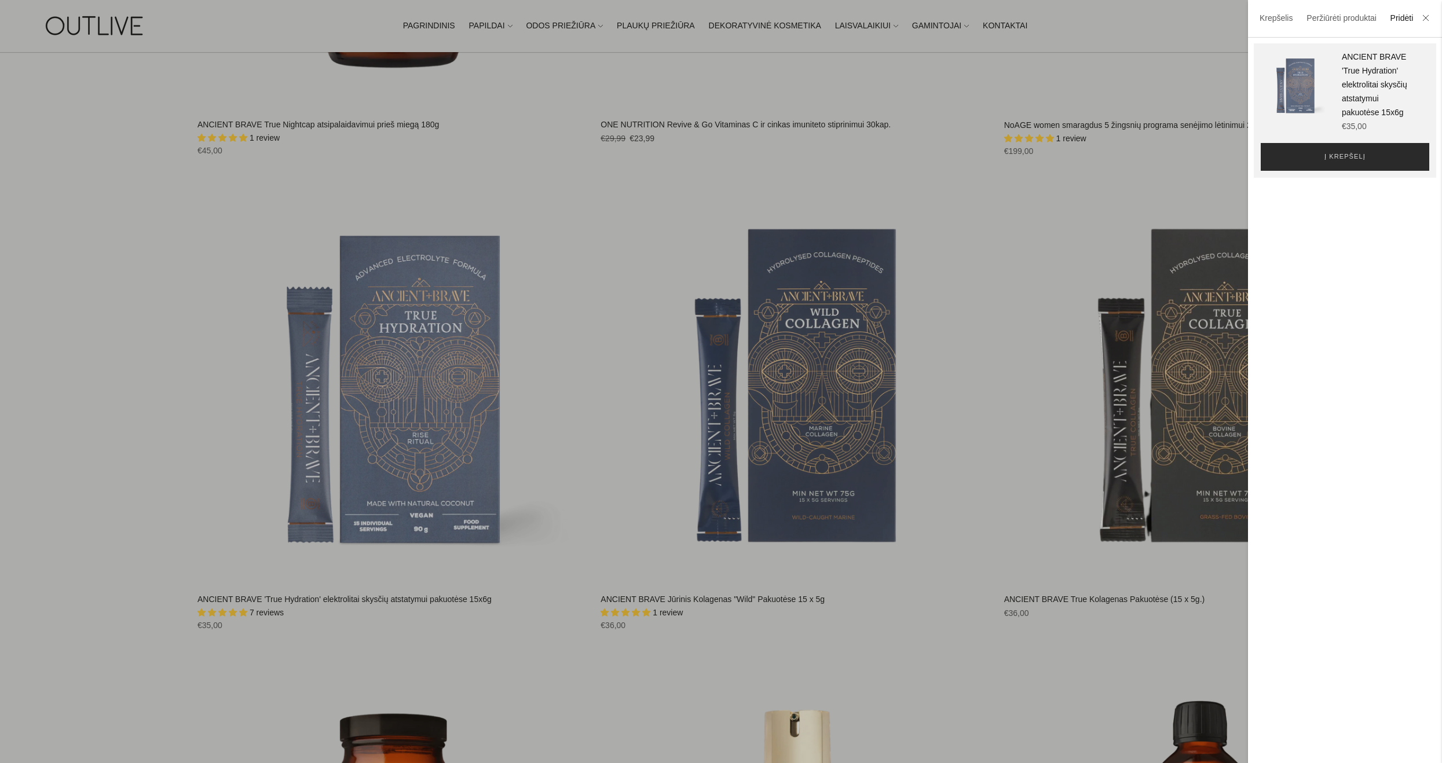
click at [1354, 151] on span "Į krepšelį" at bounding box center [1345, 157] width 41 height 12
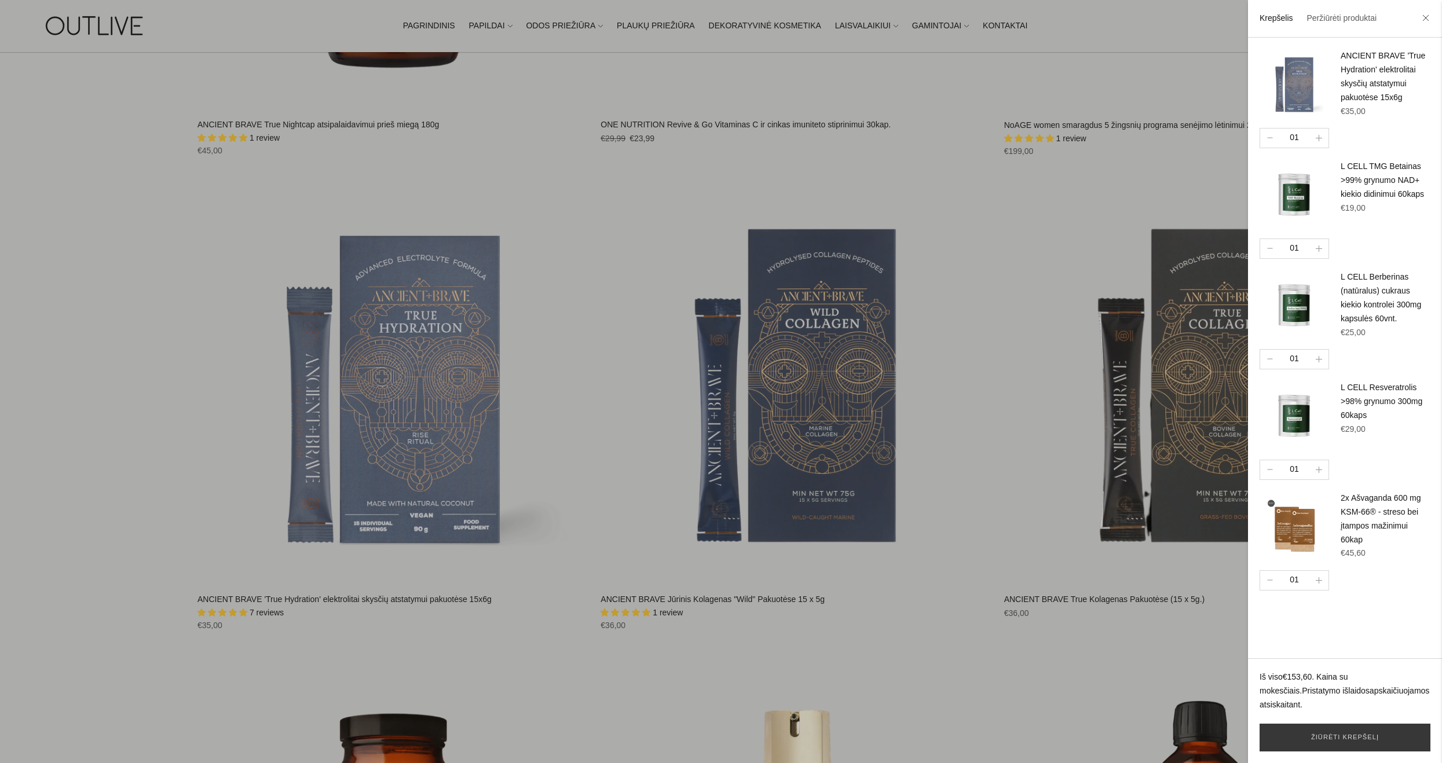
click at [103, 580] on div at bounding box center [721, 381] width 1442 height 763
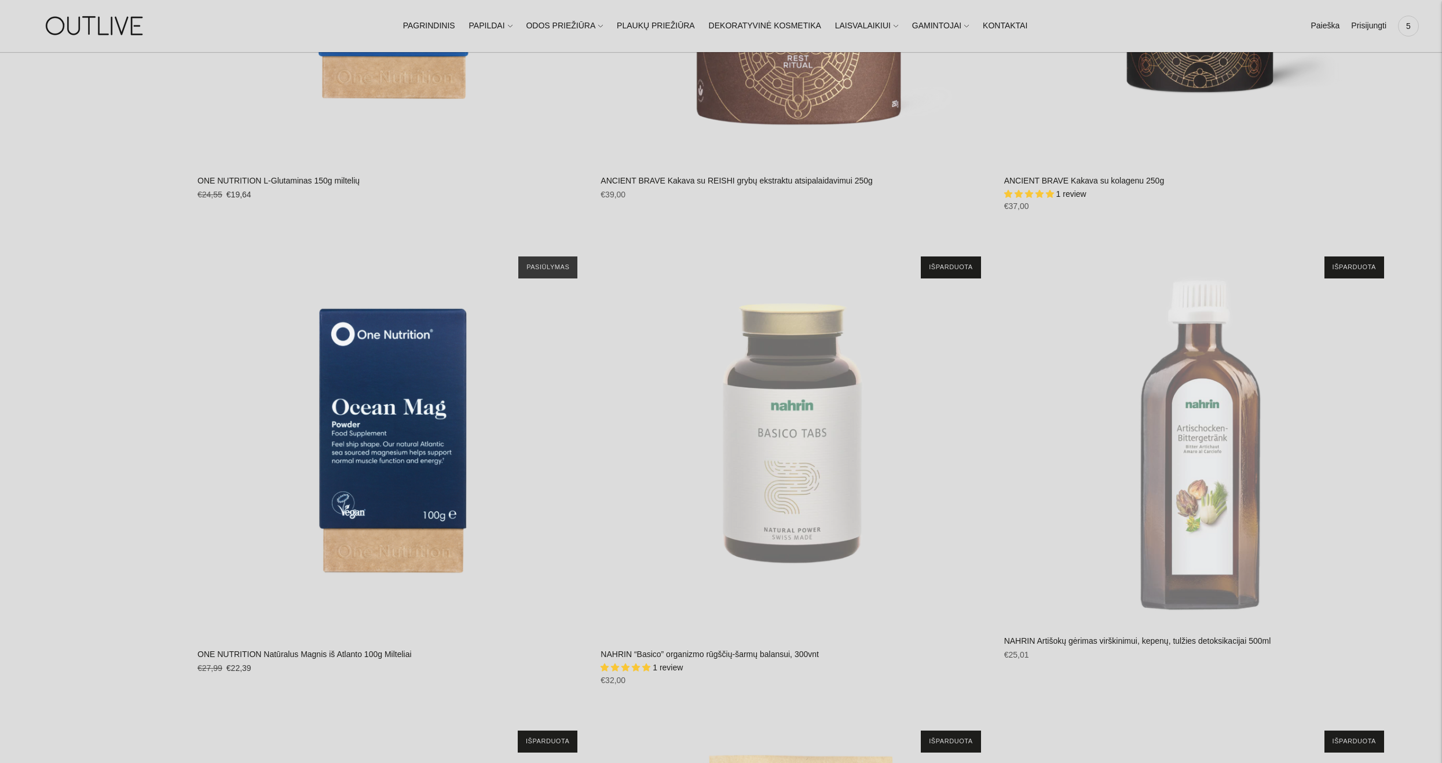
scroll to position [13189, 0]
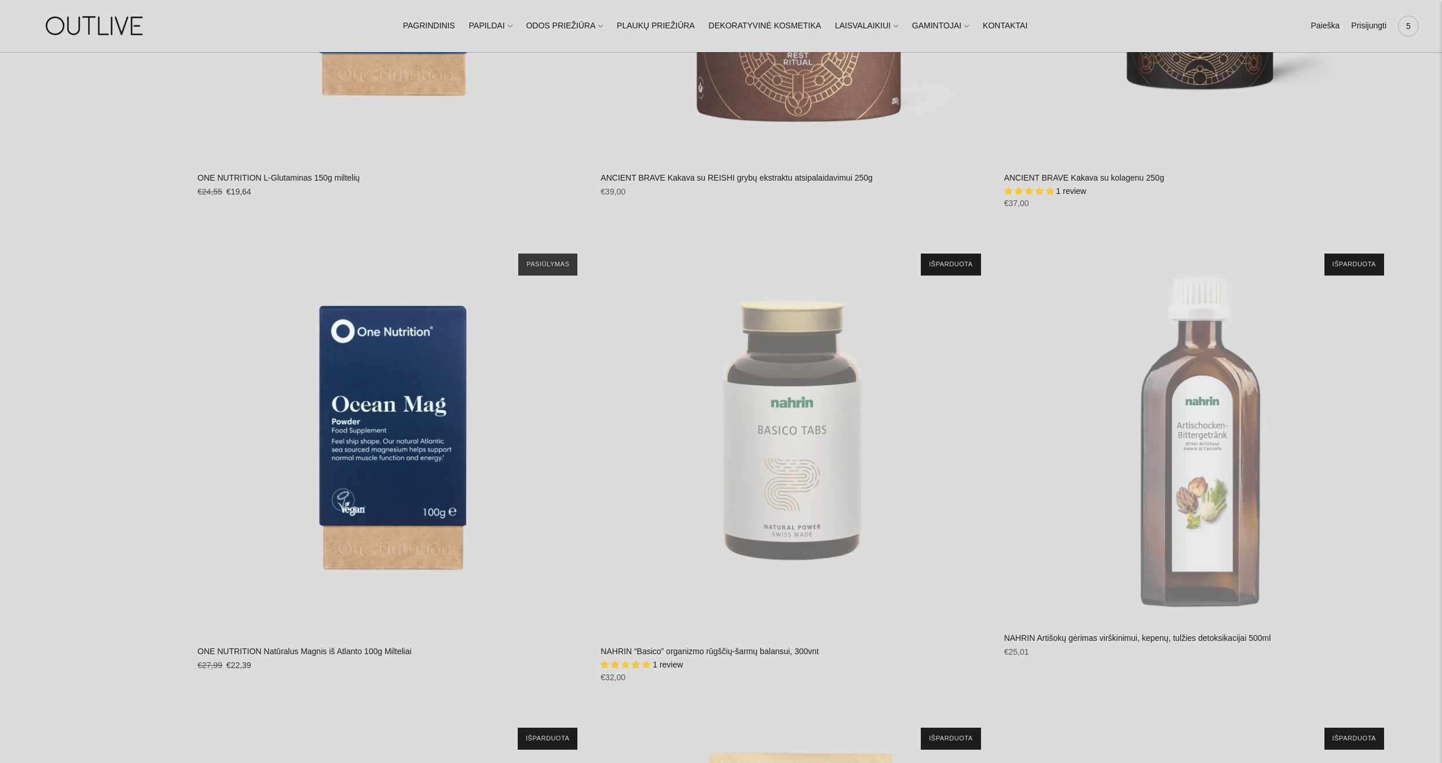
click at [1405, 27] on span "5" at bounding box center [1409, 26] width 16 height 16
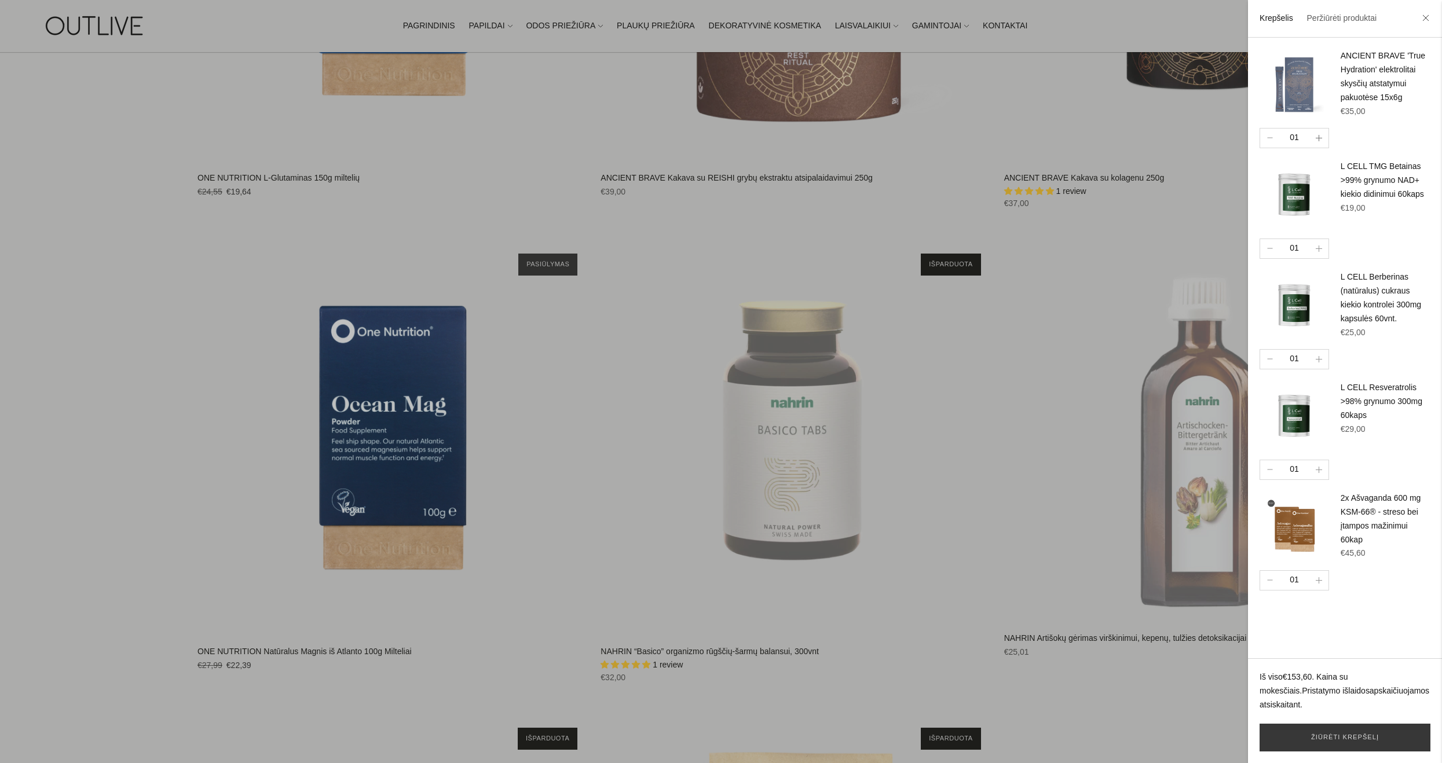
click at [1317, 138] on icon "button" at bounding box center [1319, 138] width 6 height 6
click at [1318, 137] on icon "button" at bounding box center [1319, 138] width 6 height 6
click at [1320, 247] on icon "button" at bounding box center [1319, 249] width 6 height 6
click at [1322, 363] on icon "button" at bounding box center [1319, 359] width 6 height 6
click at [1320, 473] on icon "button" at bounding box center [1319, 470] width 6 height 6
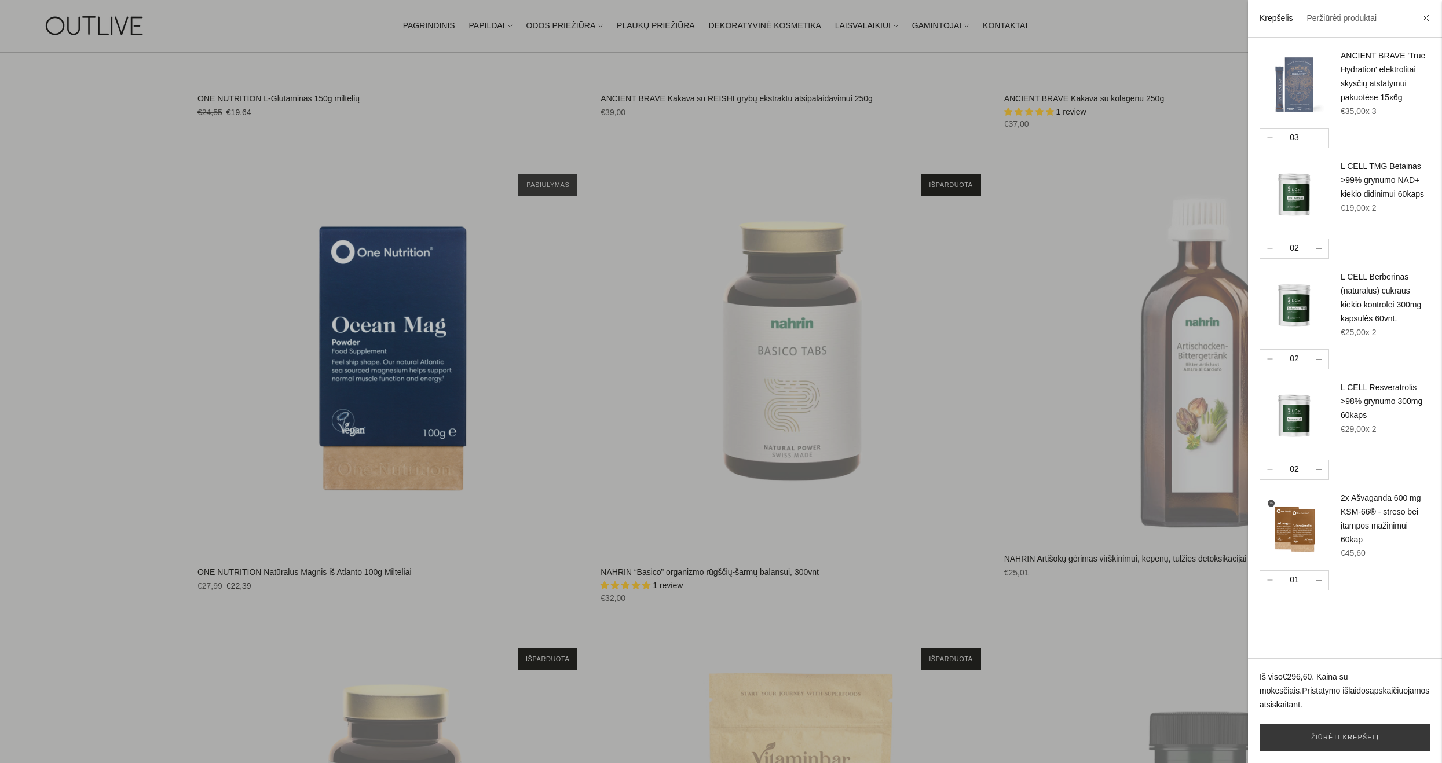
scroll to position [13305, 0]
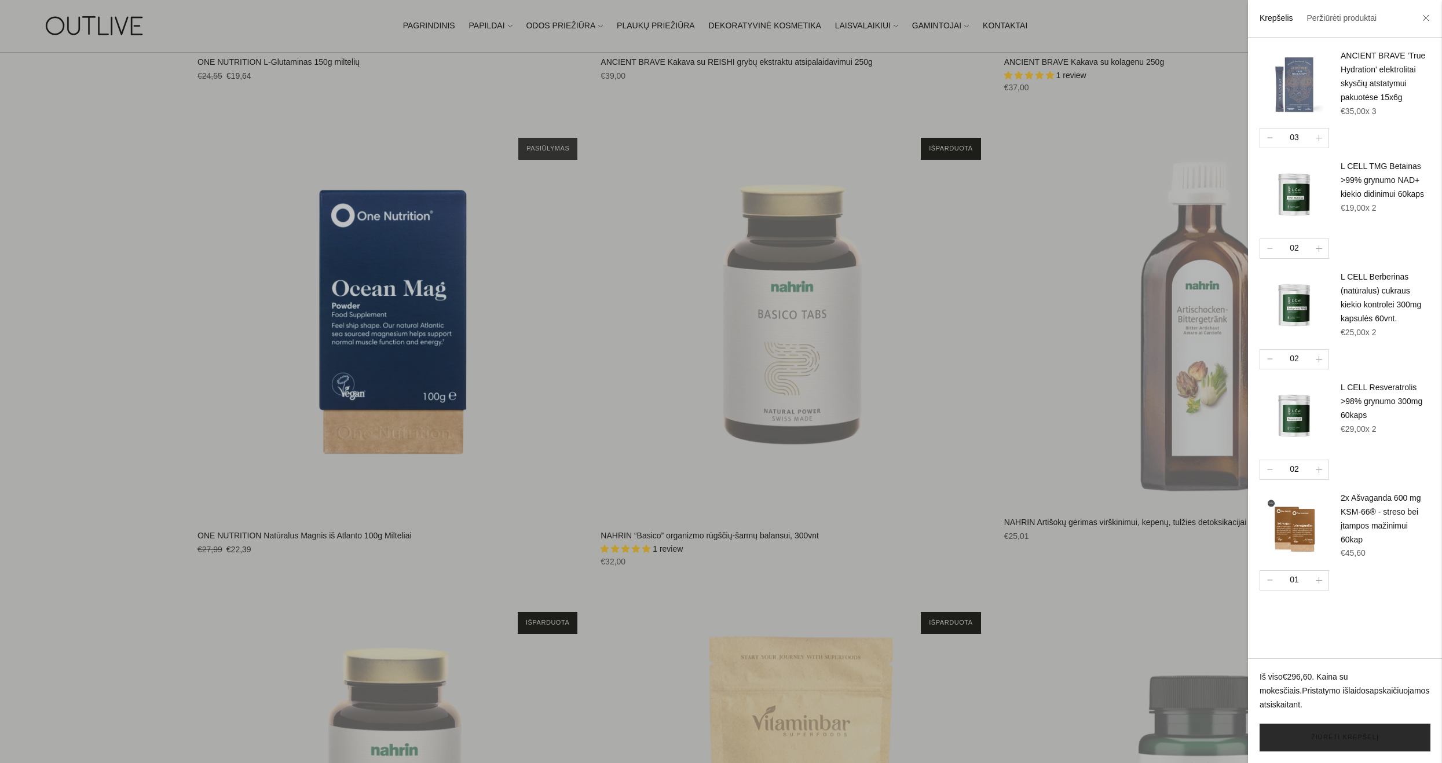
click at [1375, 739] on link "Žiūrėti krepšelį" at bounding box center [1345, 738] width 171 height 28
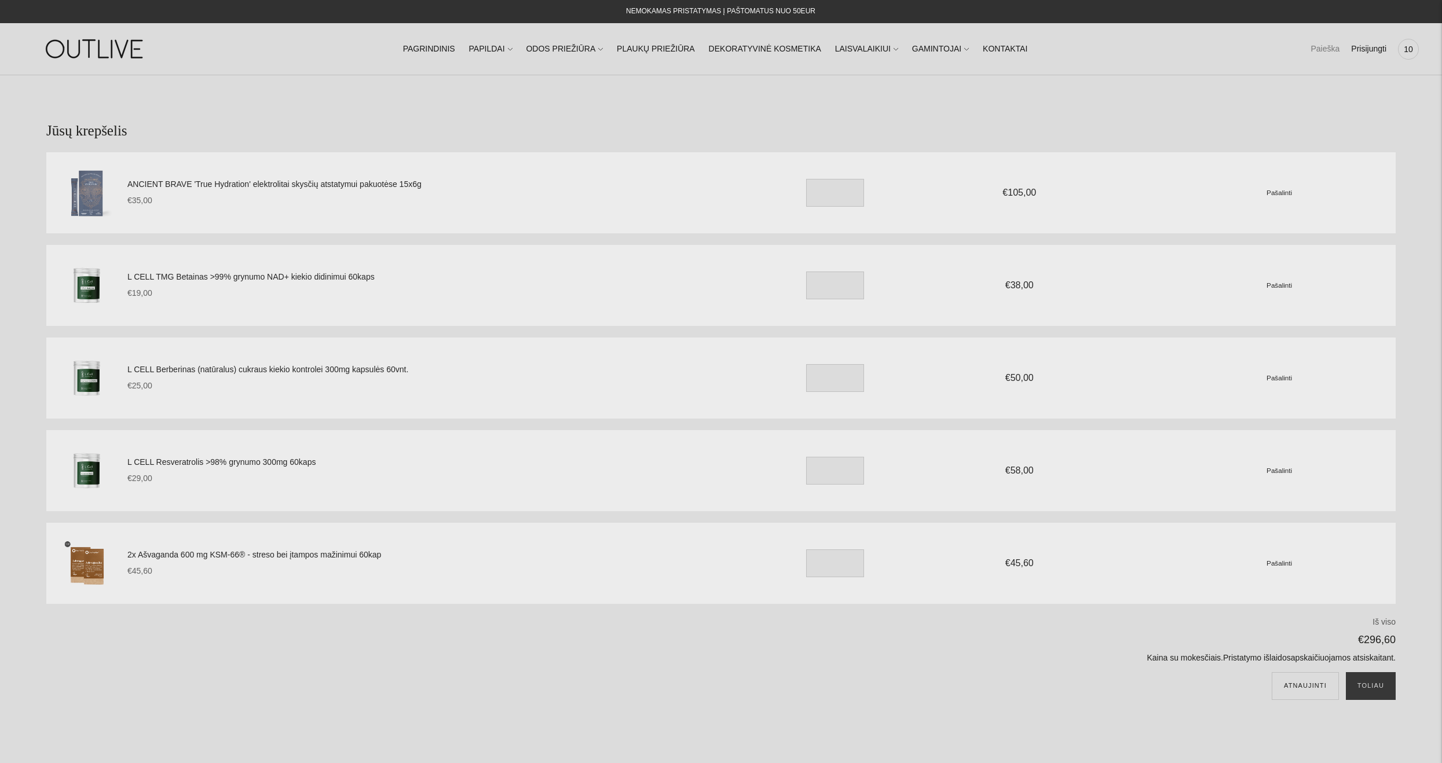
click at [1322, 49] on link "Paieška" at bounding box center [1325, 48] width 29 height 25
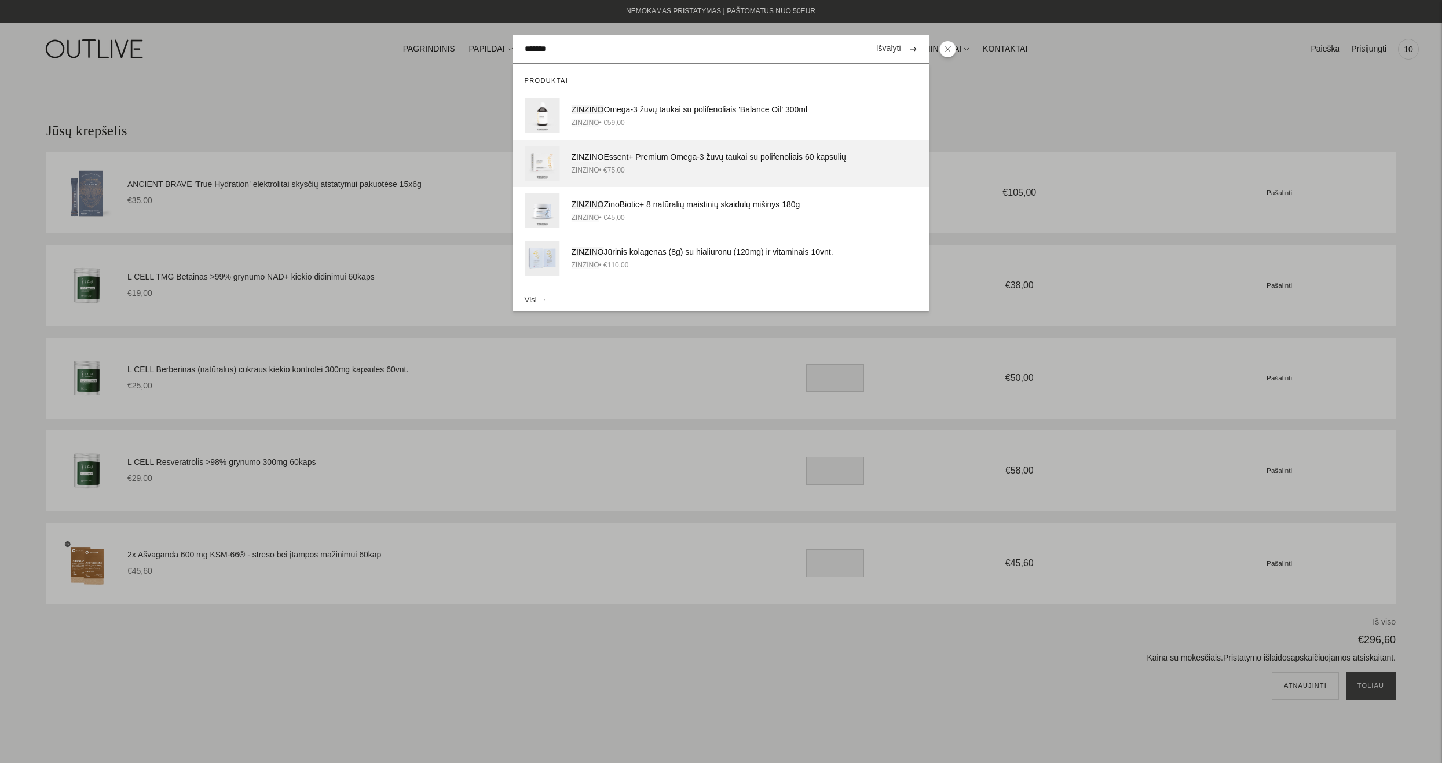
type input "*******"
click at [701, 159] on div "ZINZINO Essent+ Premium Omega-3 žuvų taukai su polifenoliais 60 kapsulių" at bounding box center [710, 158] width 277 height 14
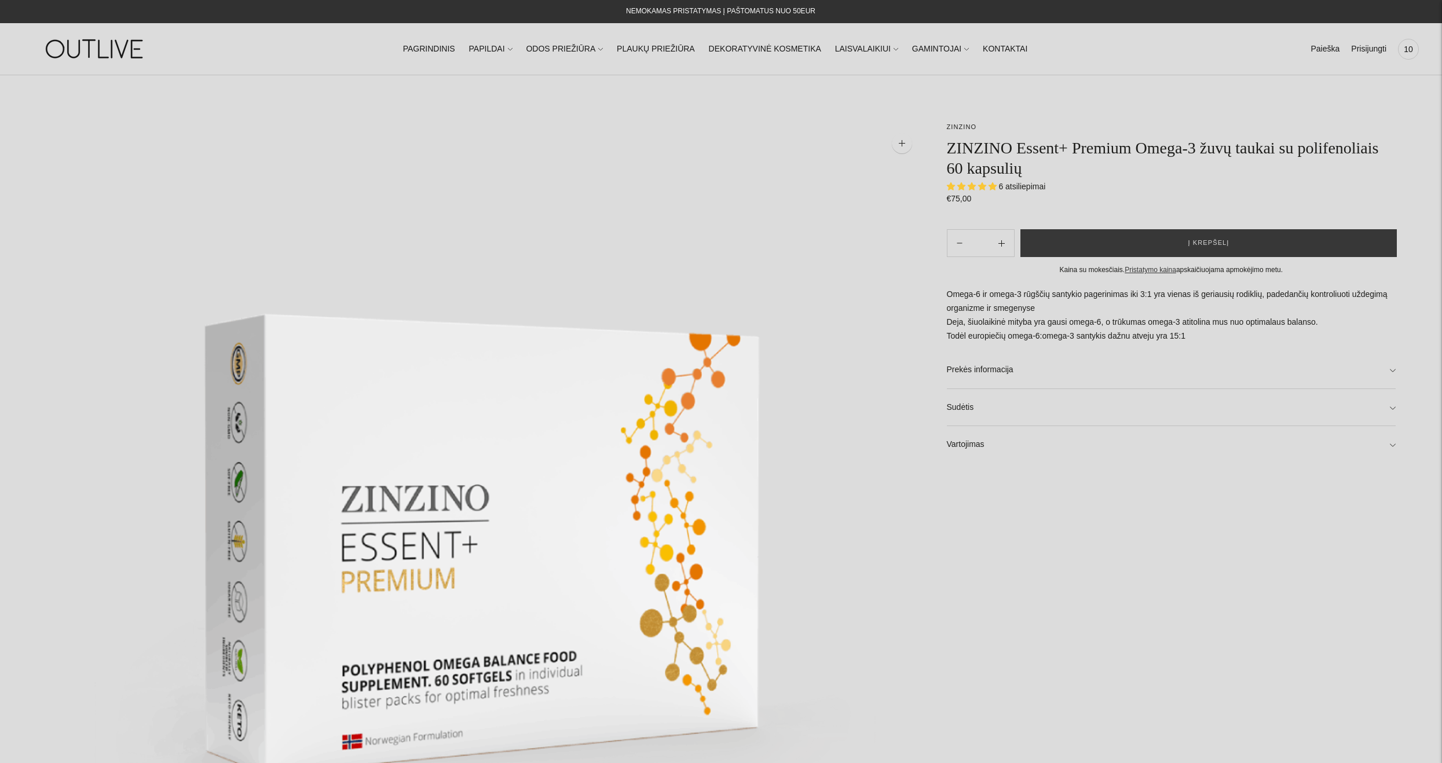
select select "**********"
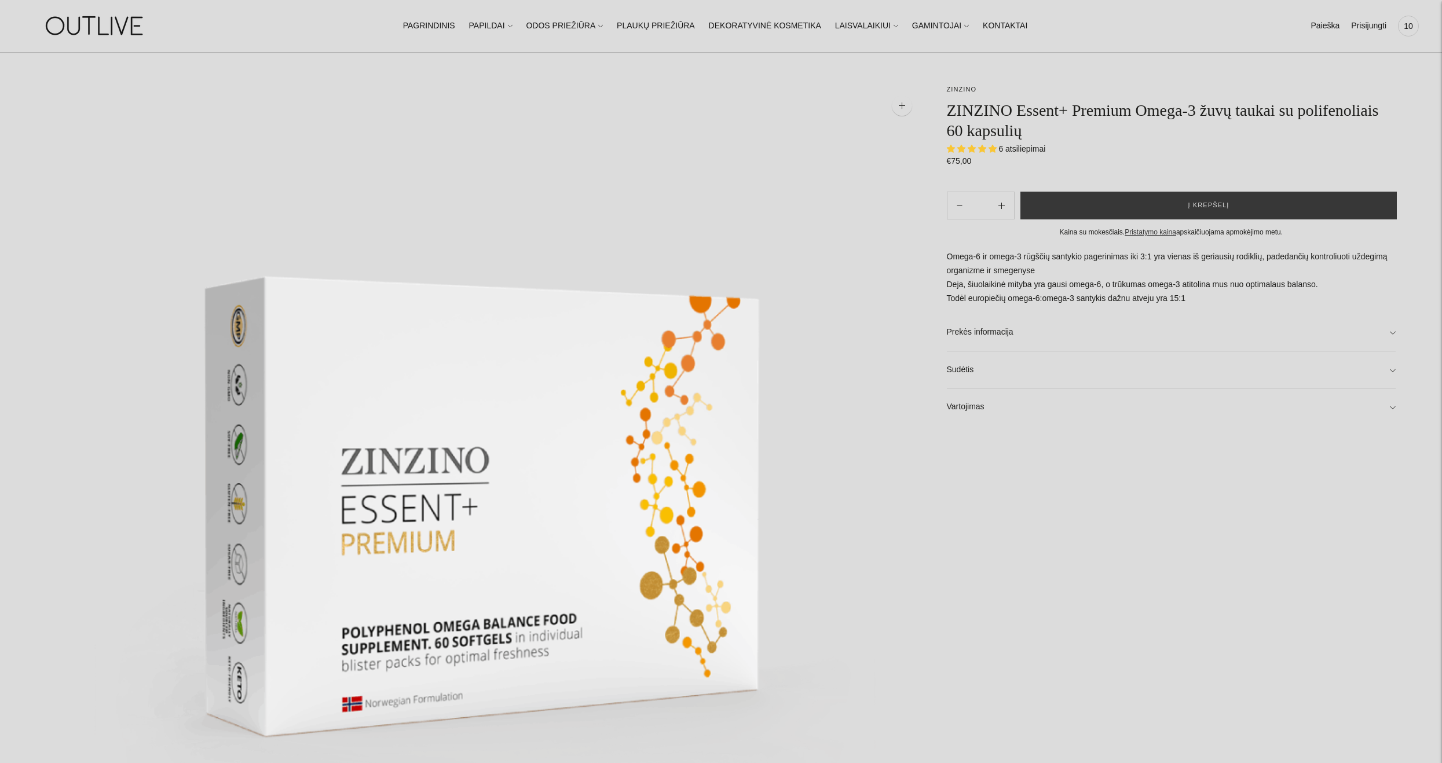
scroll to position [58, 0]
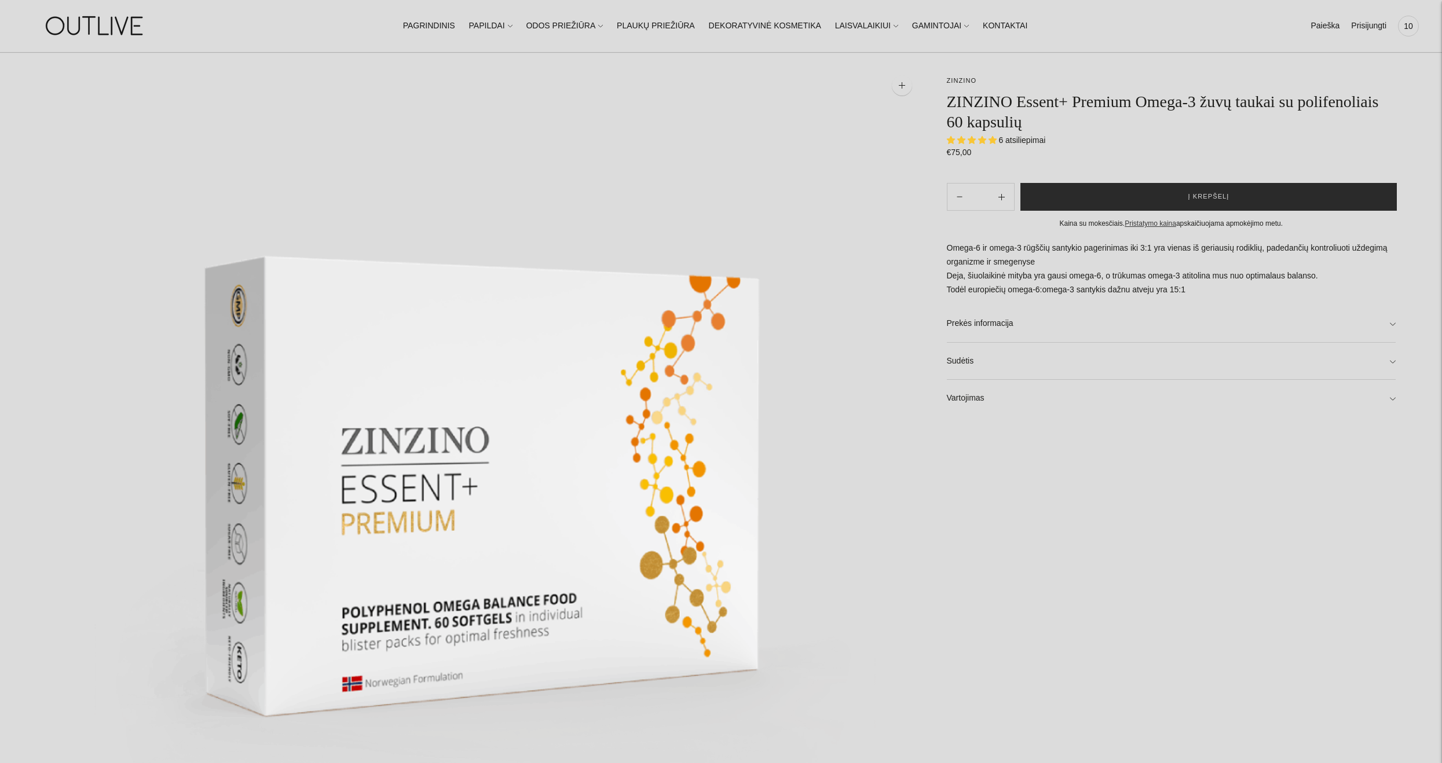
click at [1205, 196] on span "Į krepšelį" at bounding box center [1209, 197] width 41 height 12
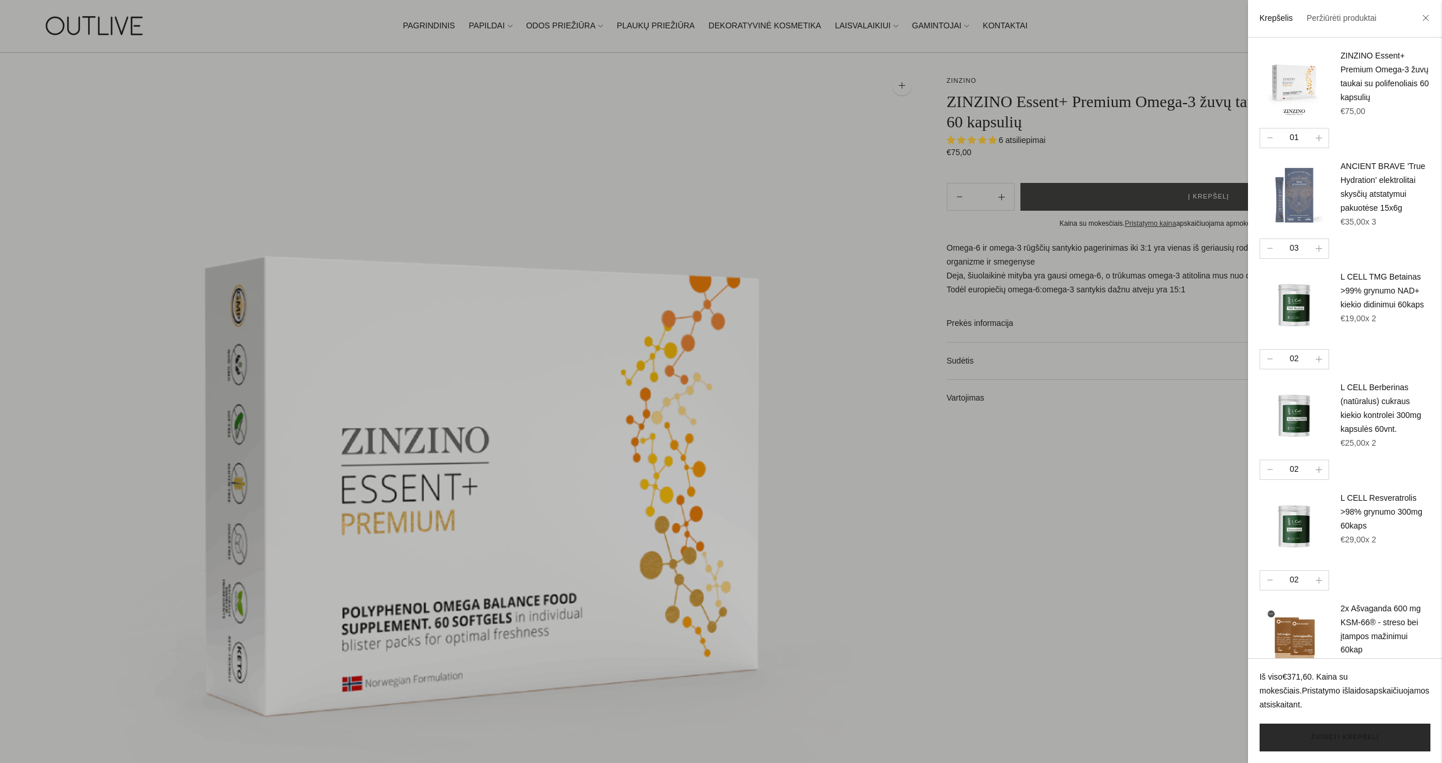
click at [1339, 747] on link "Žiūrėti krepšelį" at bounding box center [1345, 738] width 171 height 28
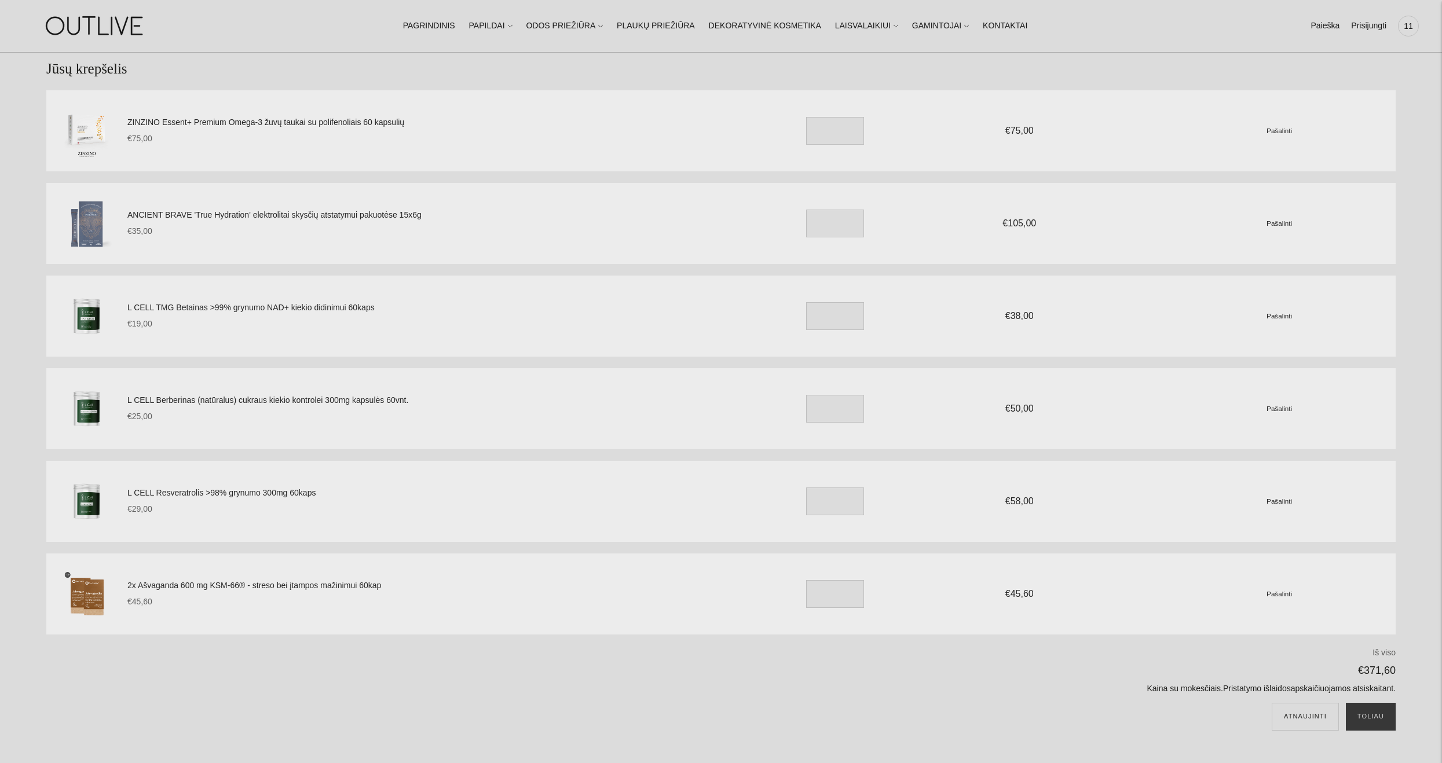
scroll to position [174, 0]
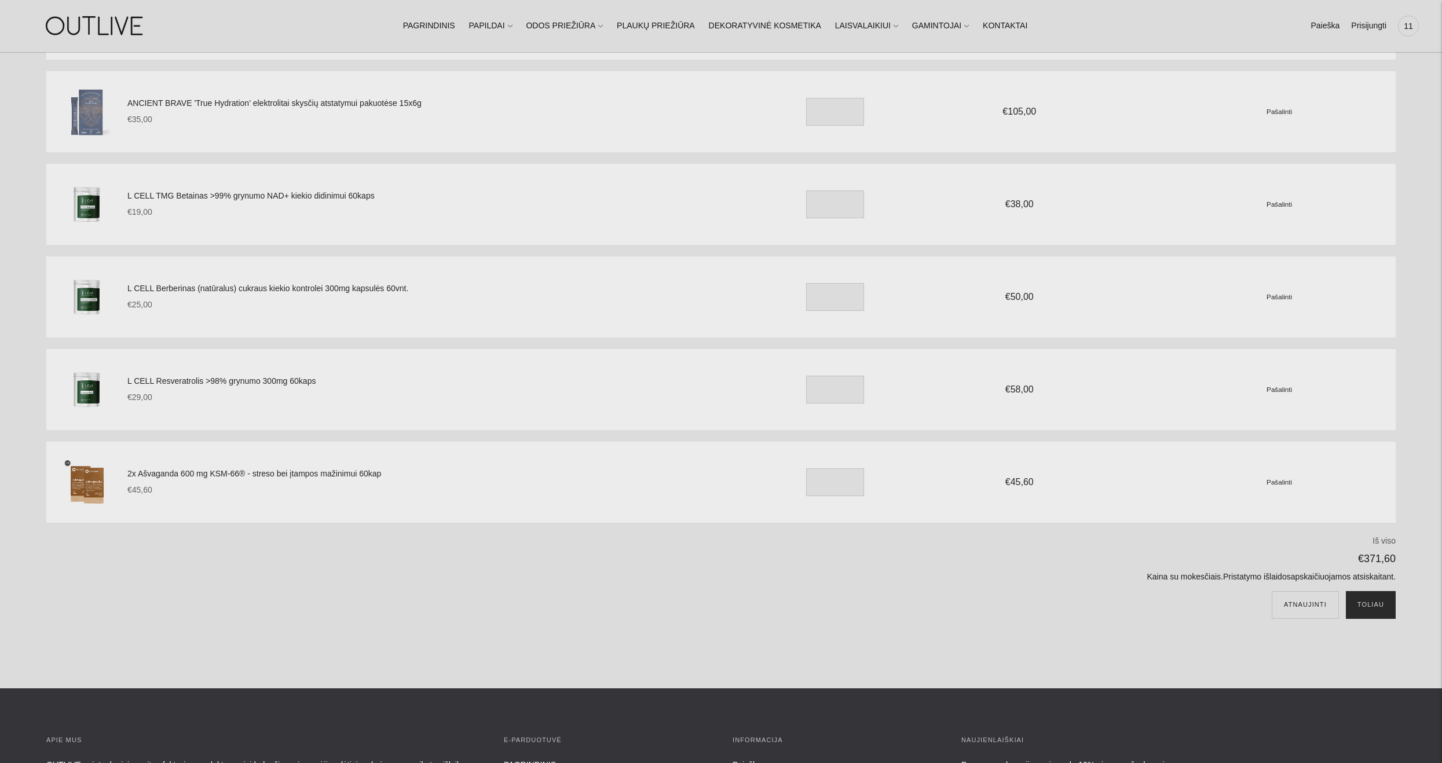
click at [1371, 602] on button "Toliau" at bounding box center [1371, 605] width 50 height 28
